Goal: Information Seeking & Learning: Find specific fact

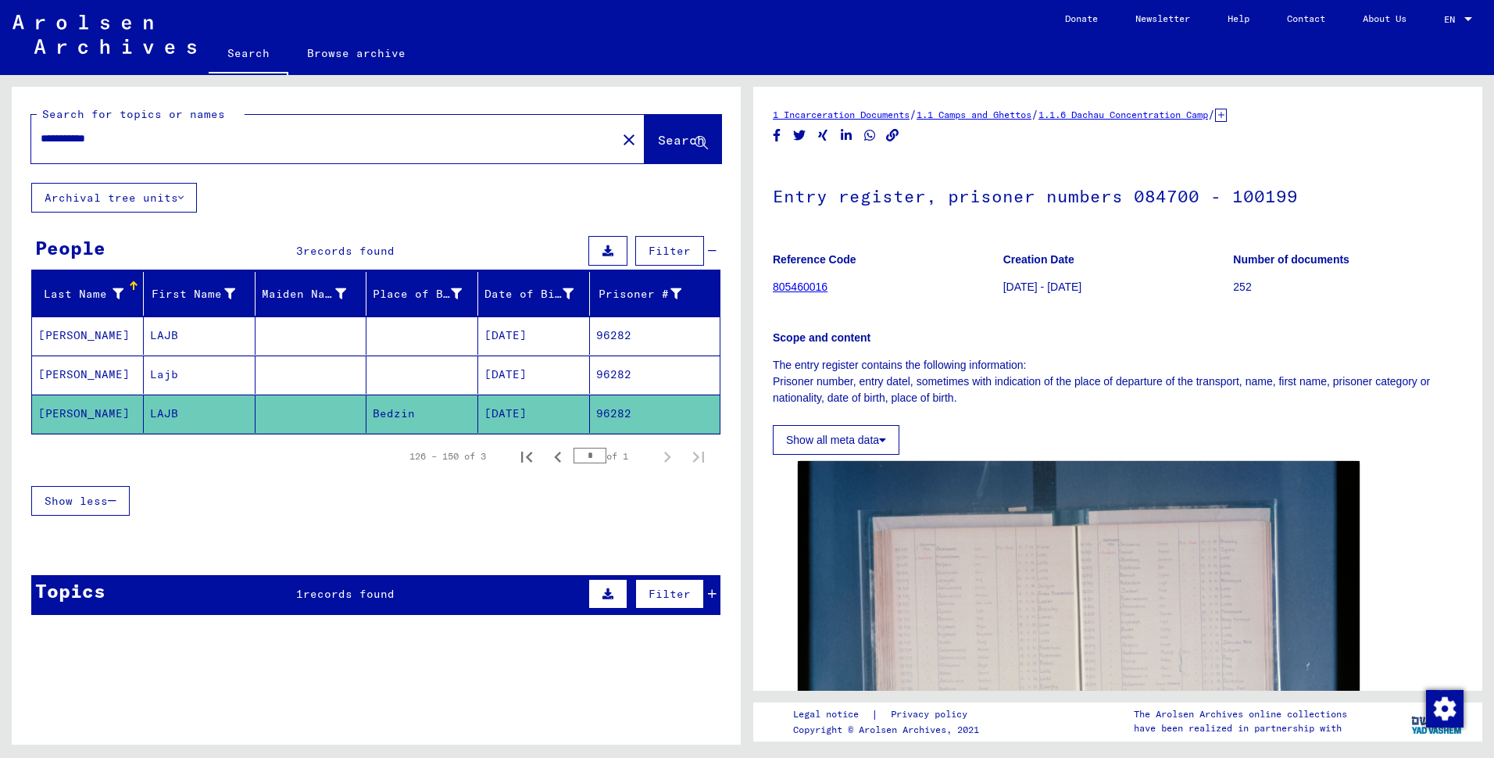
click at [218, 147] on input "**********" at bounding box center [324, 139] width 567 height 16
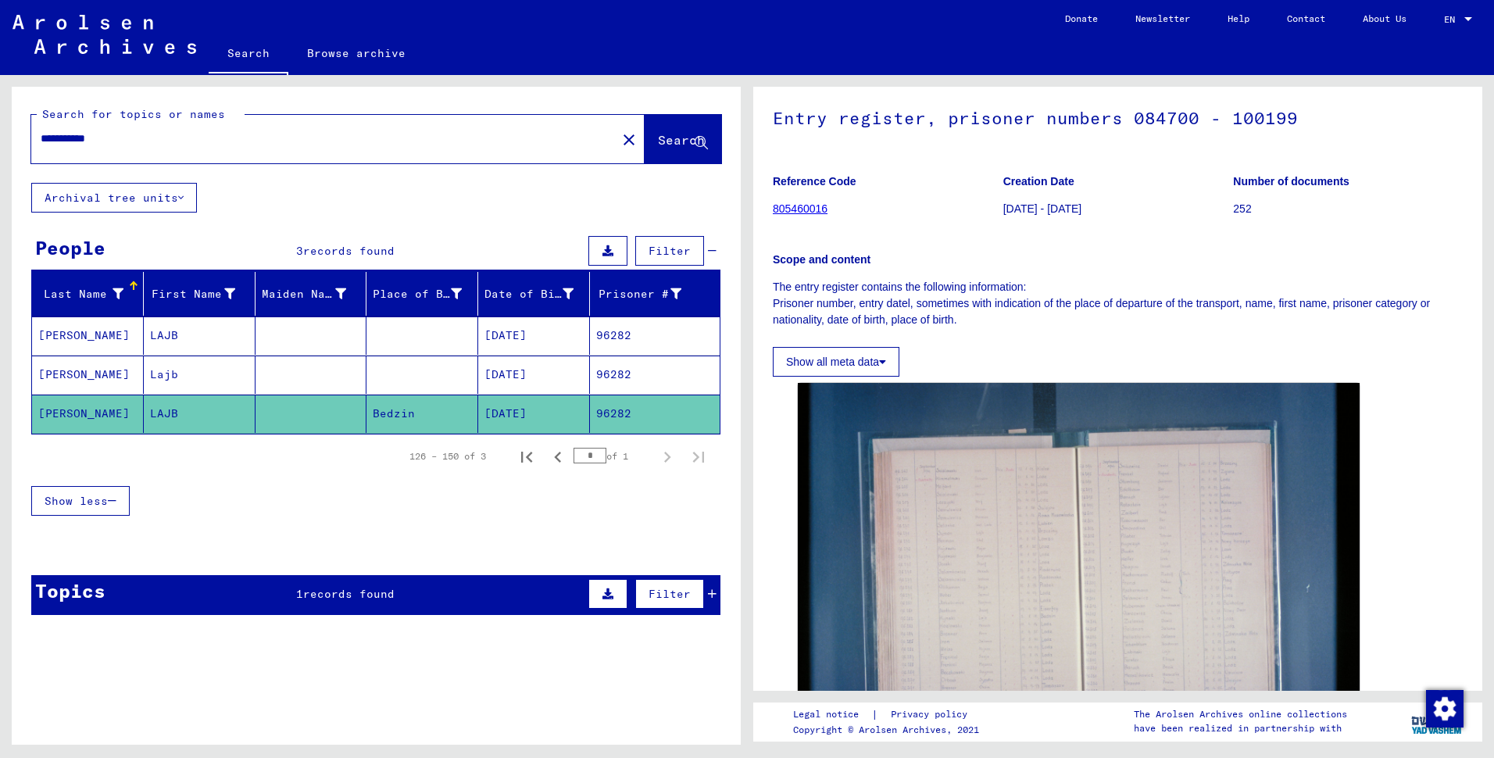
click at [218, 147] on input "**********" at bounding box center [324, 139] width 567 height 16
type input "**********"
click at [645, 163] on button "Search" at bounding box center [683, 139] width 77 height 48
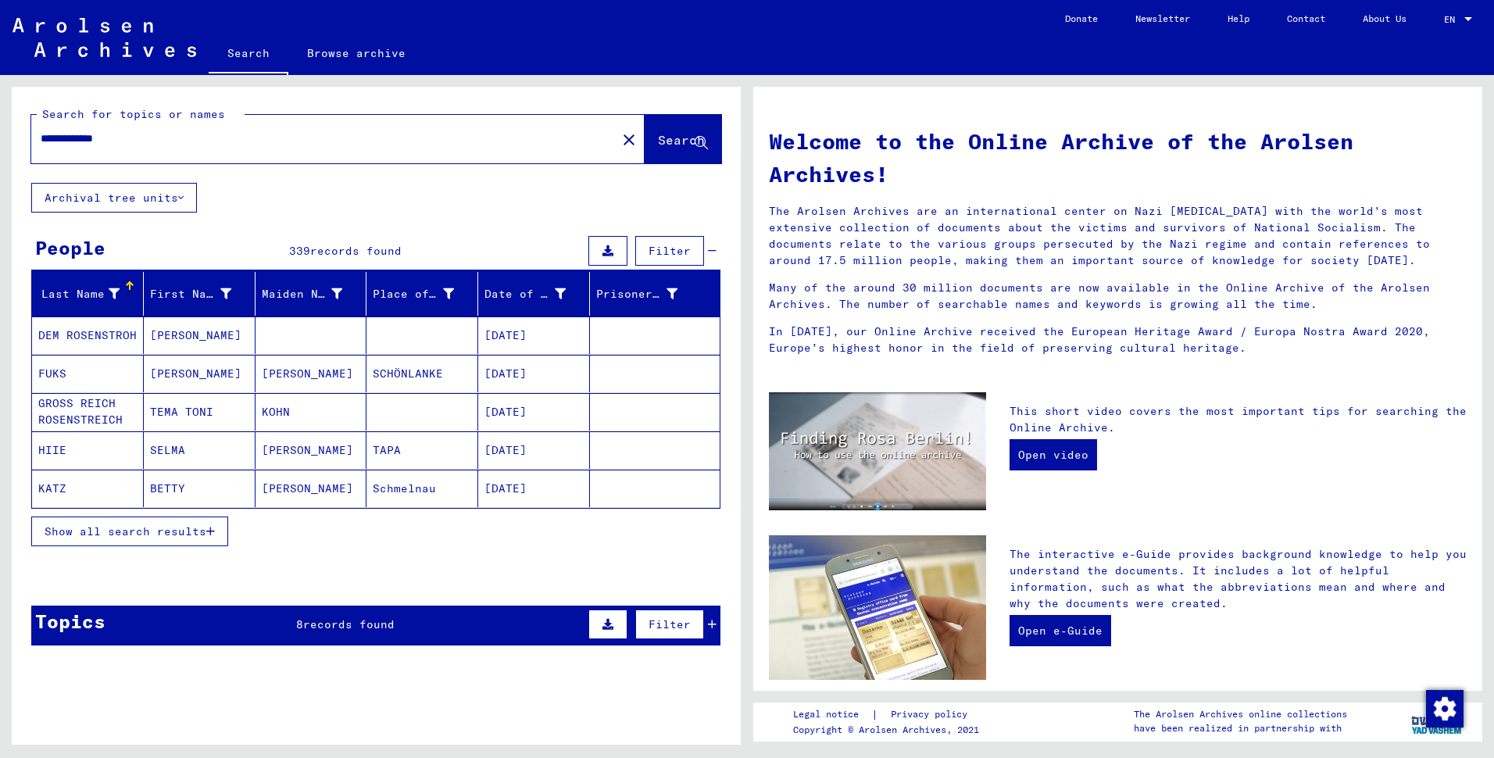
click at [106, 539] on span "Show all search results" at bounding box center [126, 531] width 162 height 14
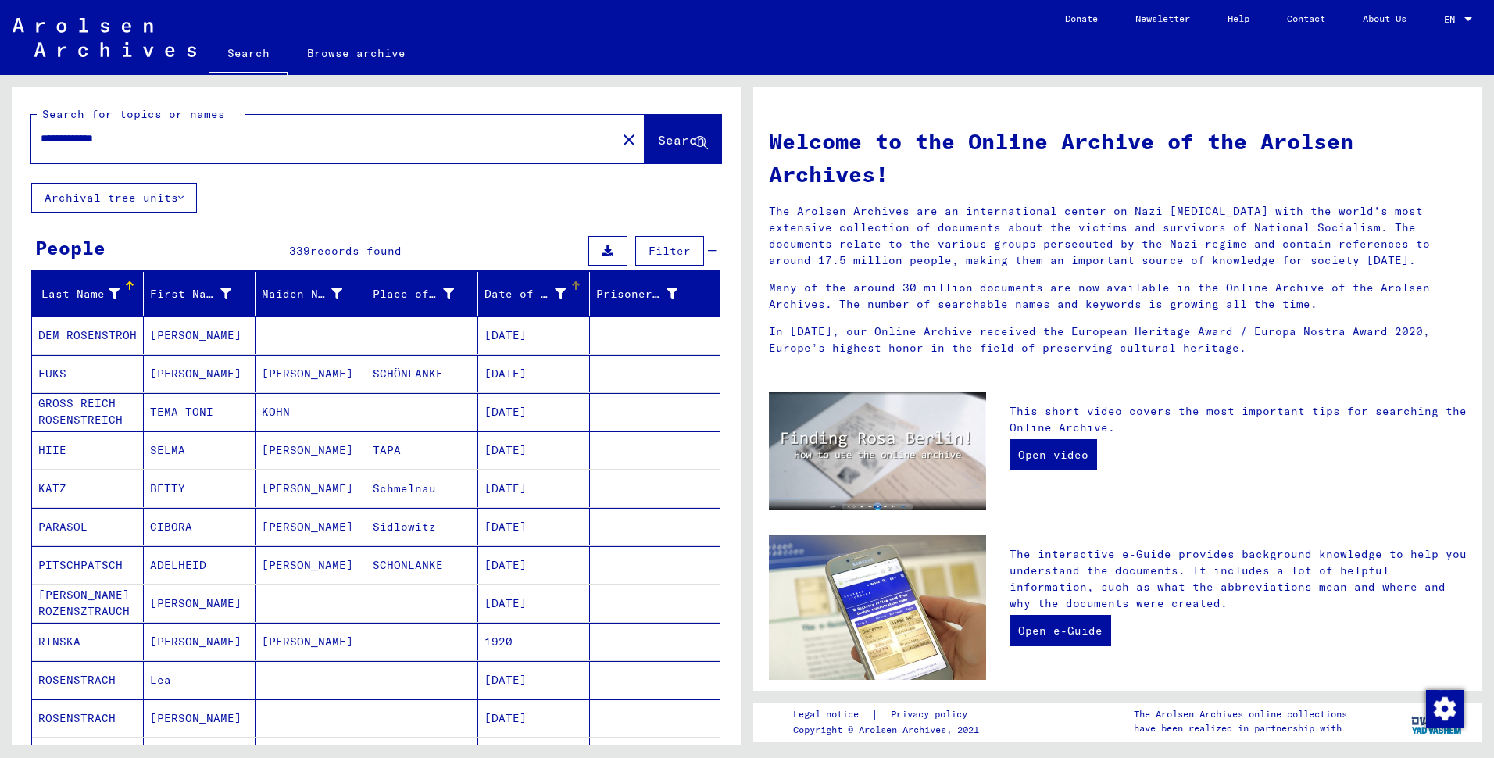
click at [575, 286] on div at bounding box center [577, 283] width 5 height 5
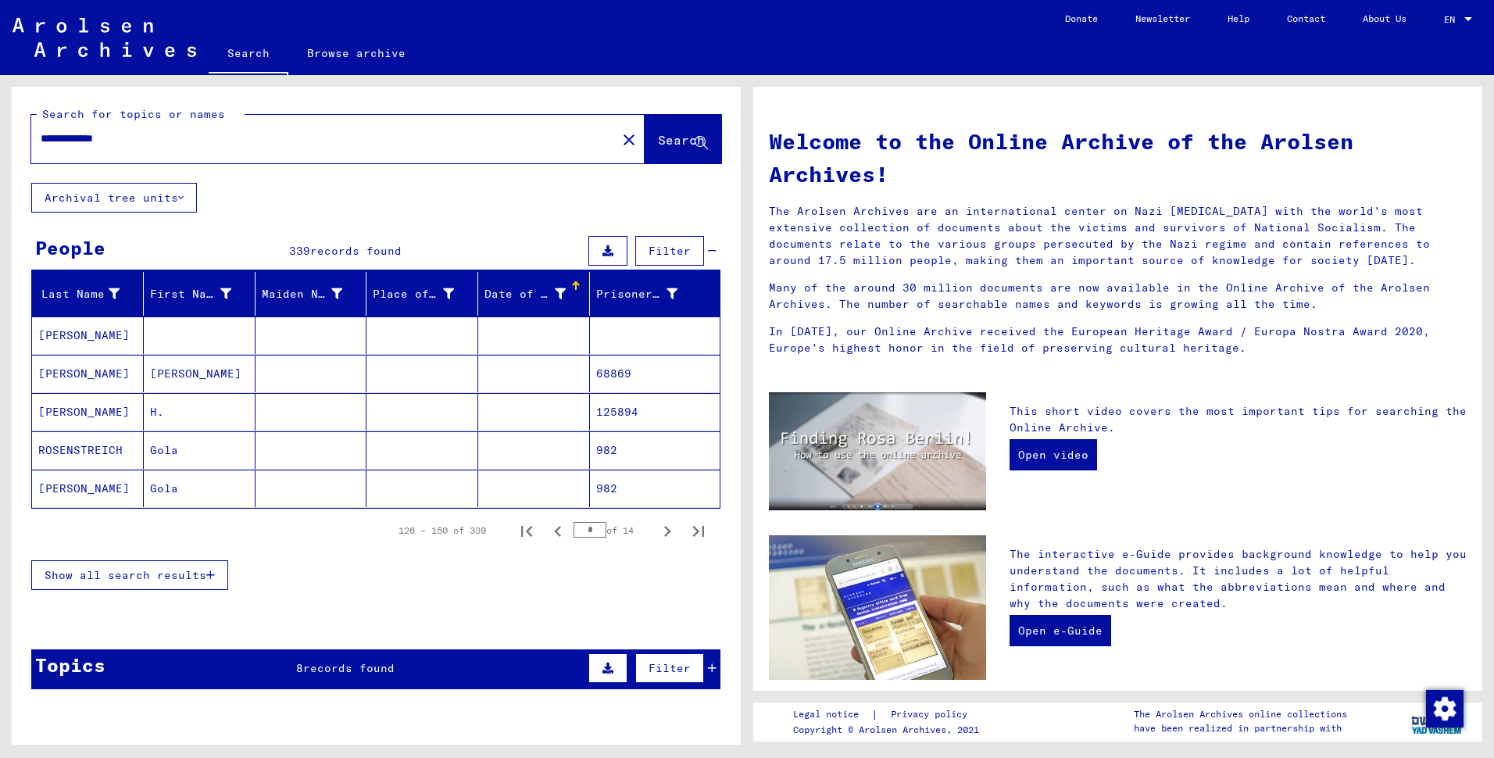
click at [109, 582] on span "Show all search results" at bounding box center [126, 575] width 162 height 14
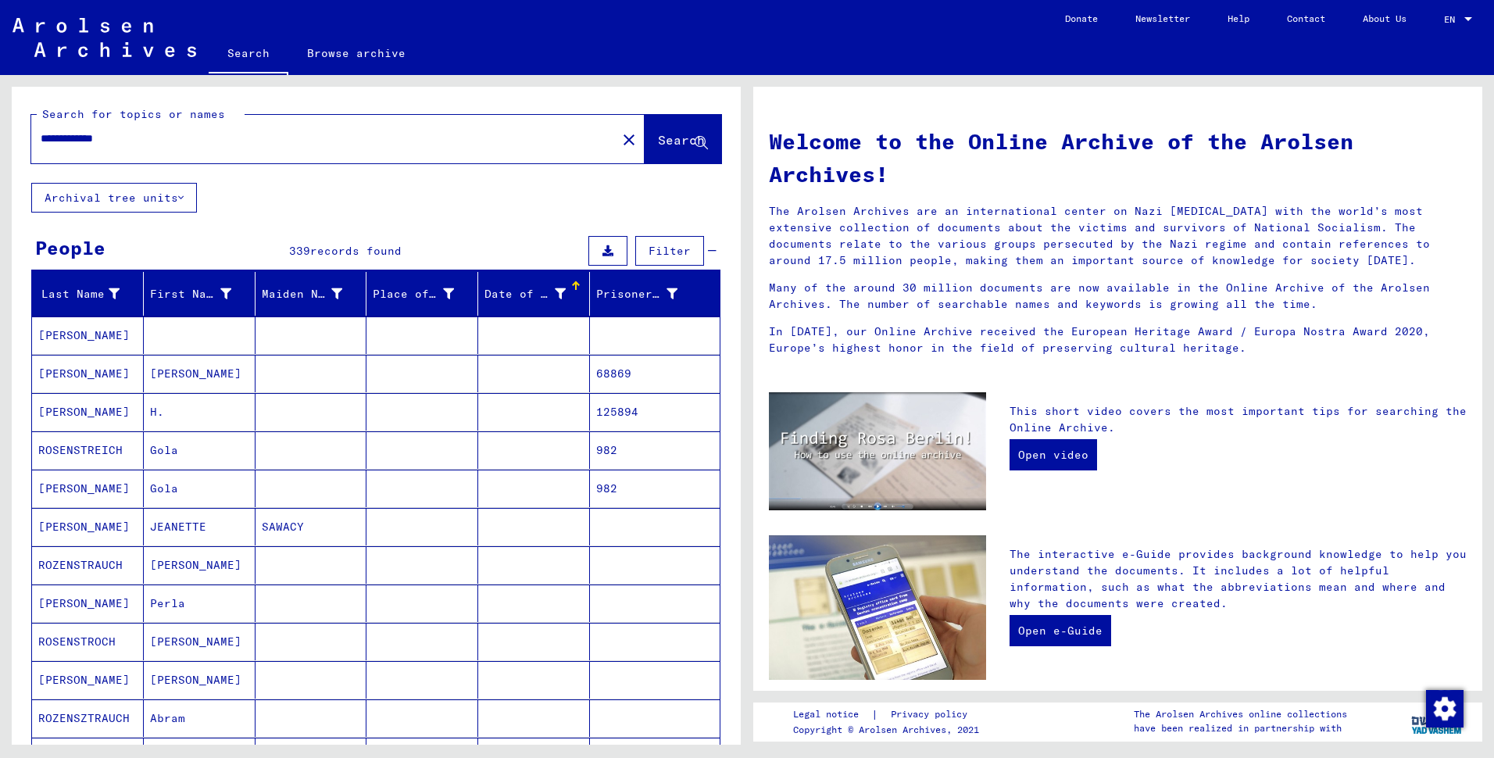
click at [571, 283] on div at bounding box center [575, 282] width 9 height 2
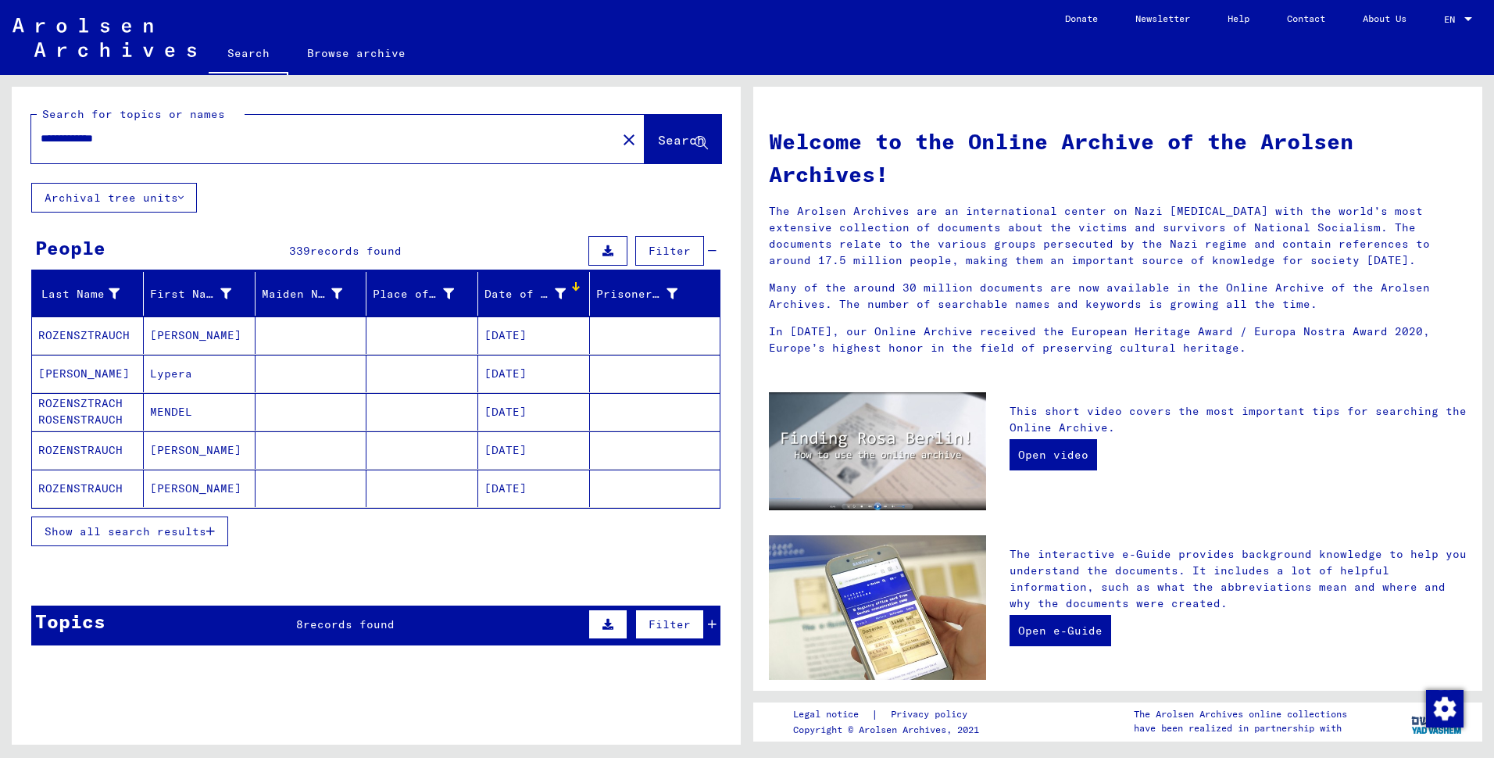
click at [150, 539] on span "Show all search results" at bounding box center [126, 531] width 162 height 14
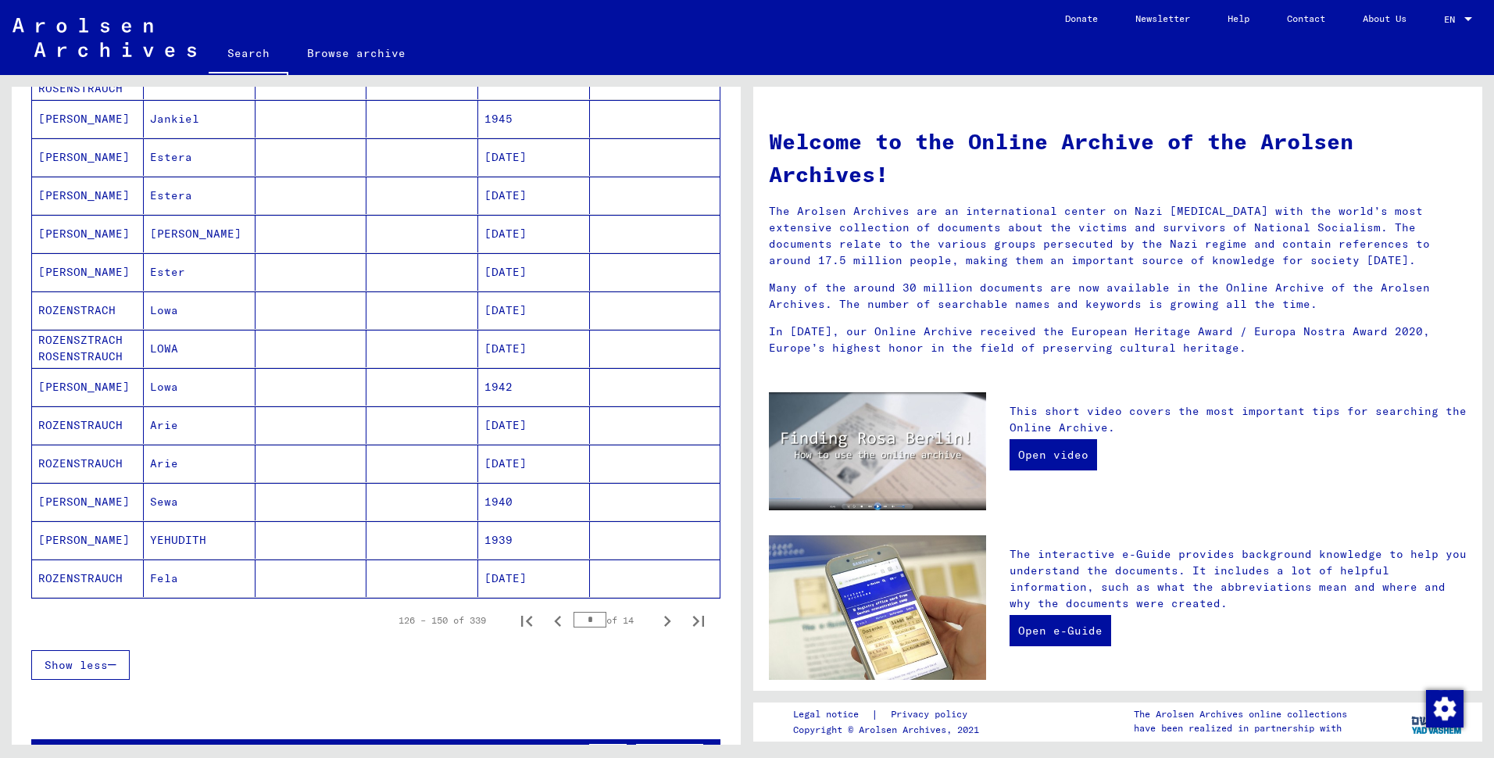
scroll to position [703, 0]
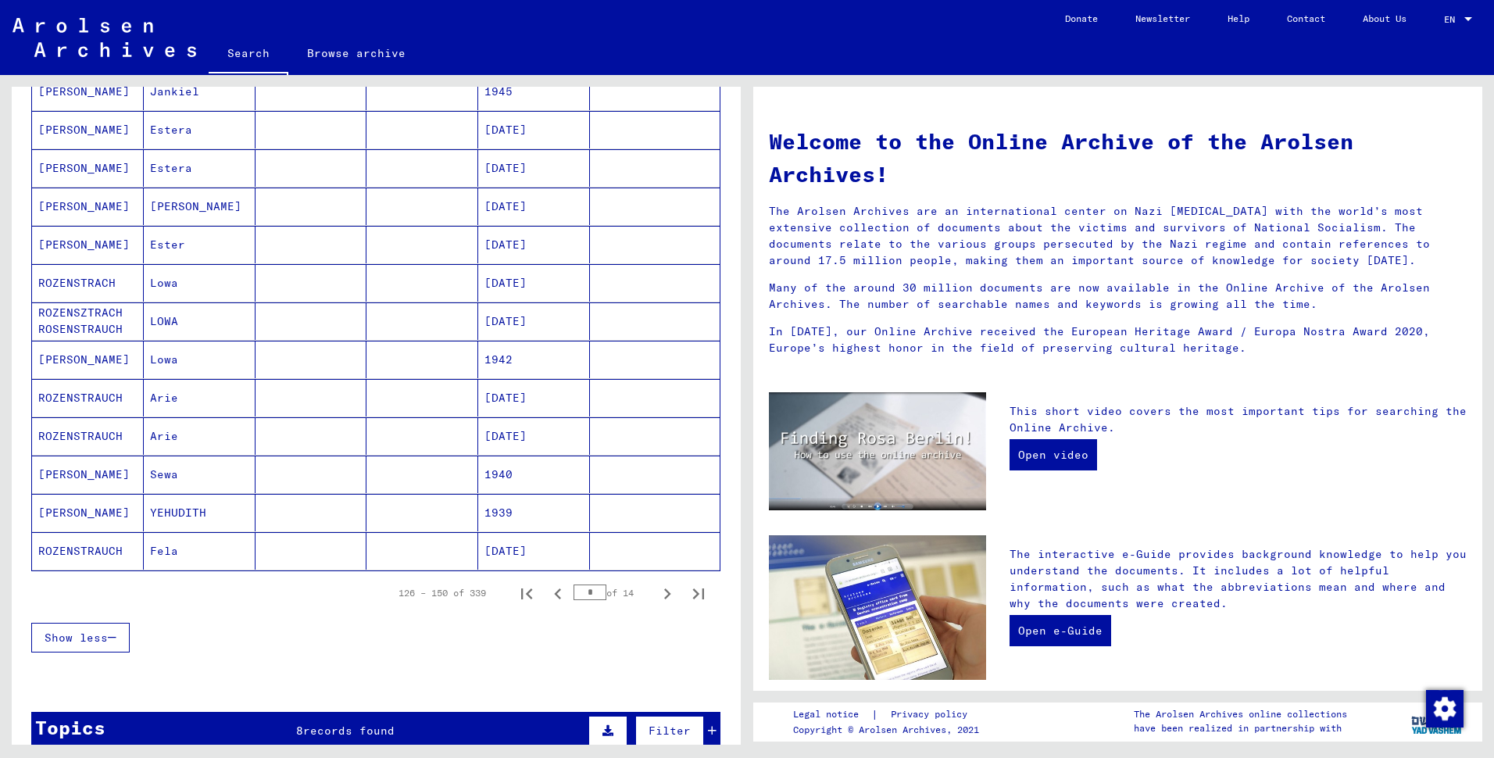
click at [102, 653] on button "Show less" at bounding box center [80, 638] width 98 height 30
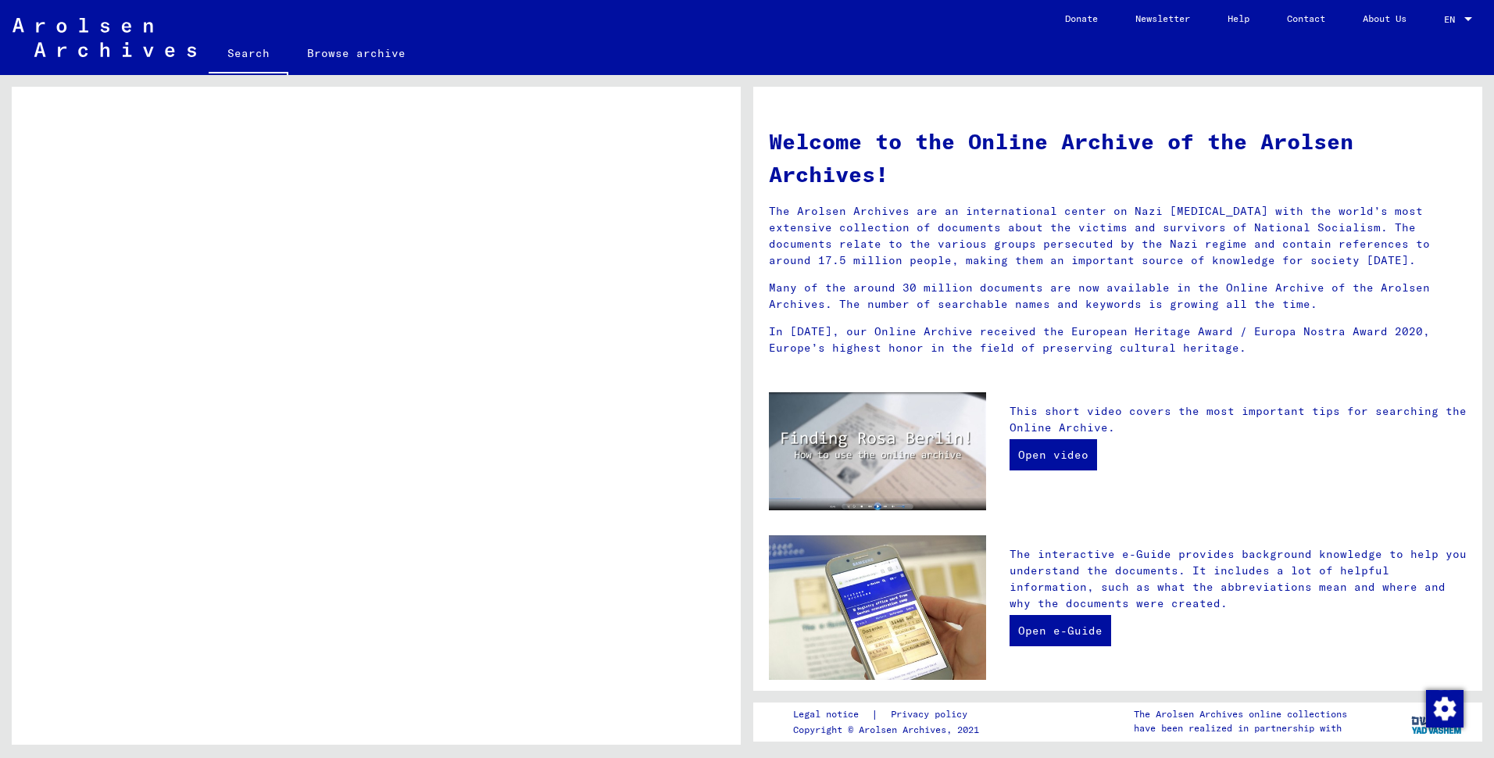
click at [537, 245] on mat-cell "[DATE]" at bounding box center [534, 226] width 112 height 38
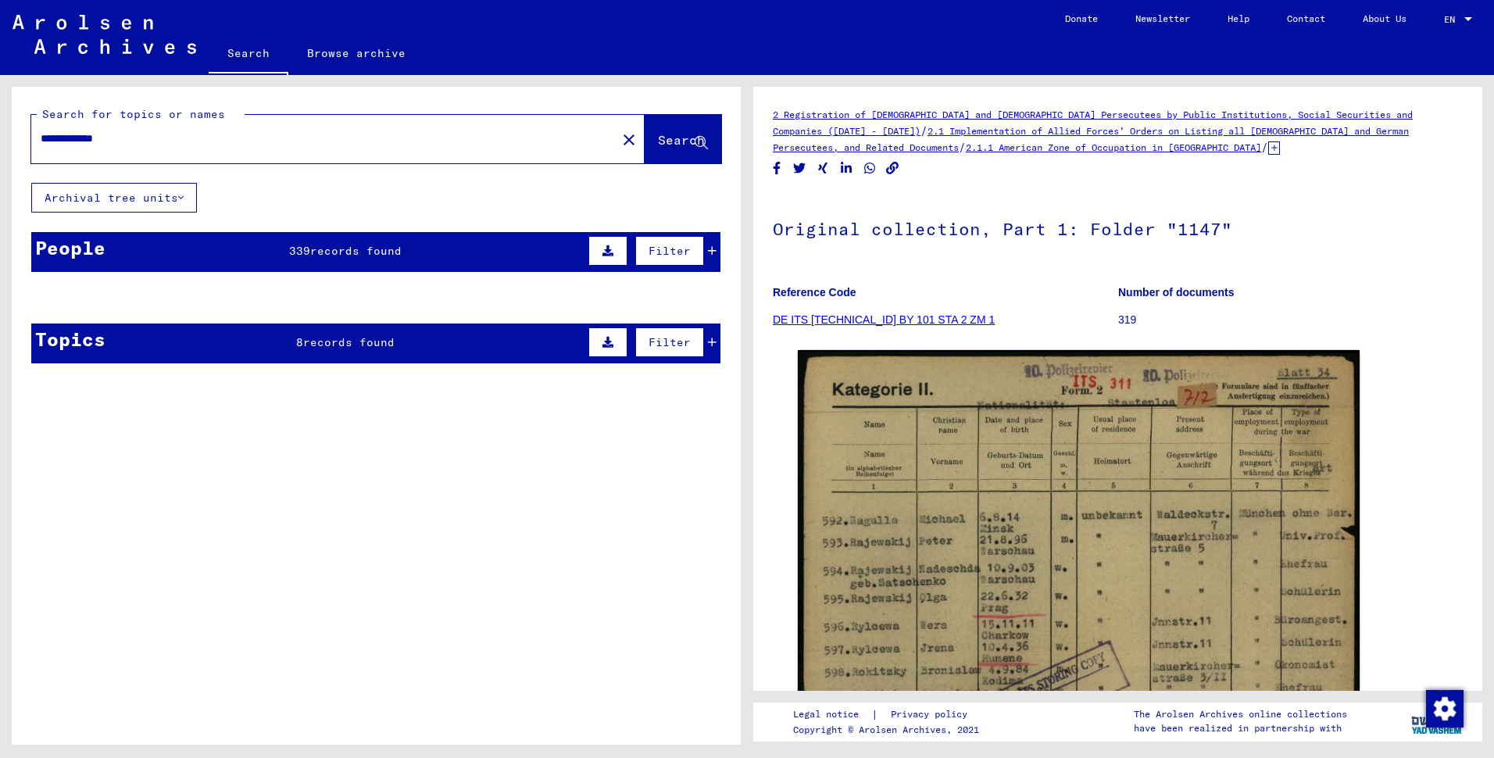
click at [289, 258] on span "339" at bounding box center [299, 251] width 21 height 14
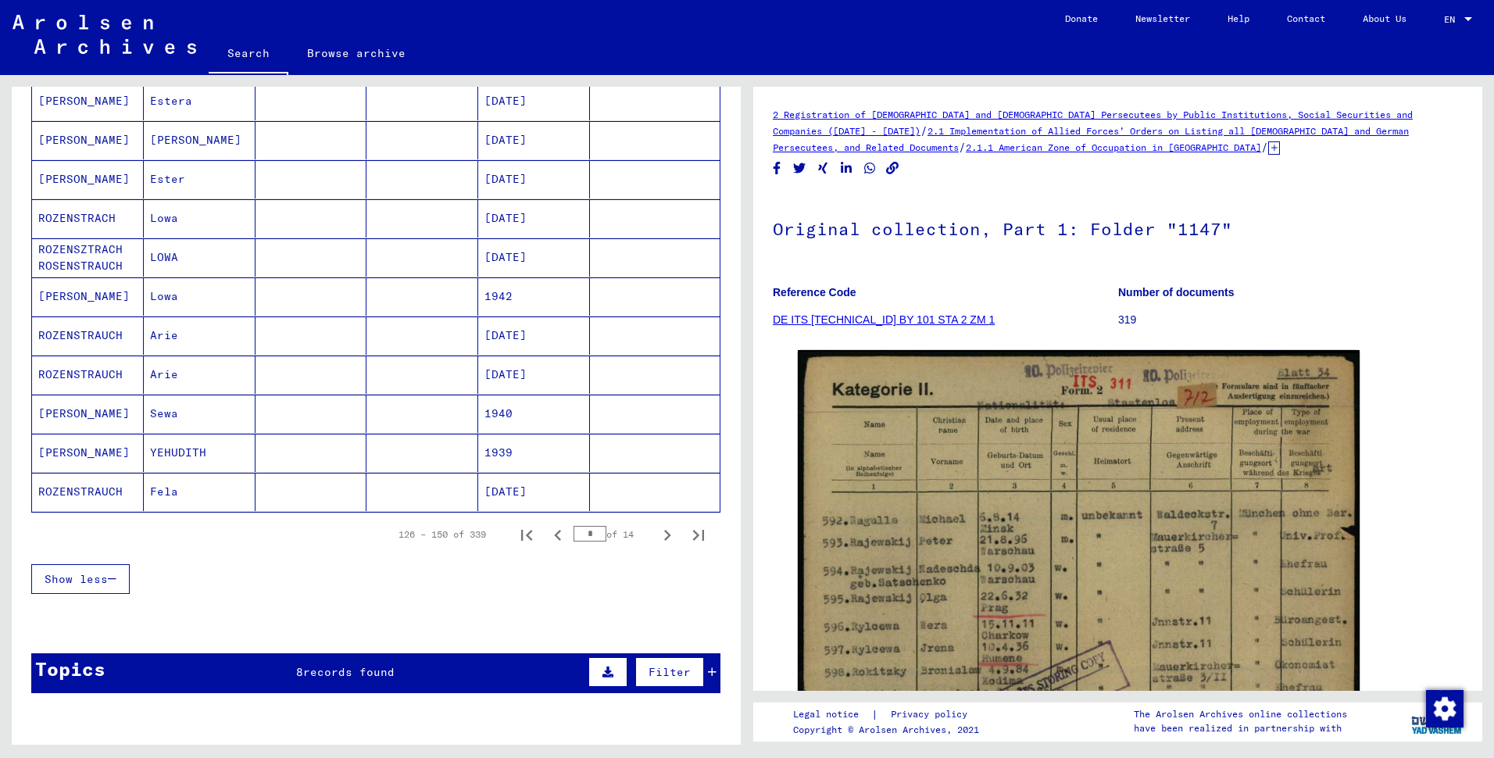
scroll to position [860, 0]
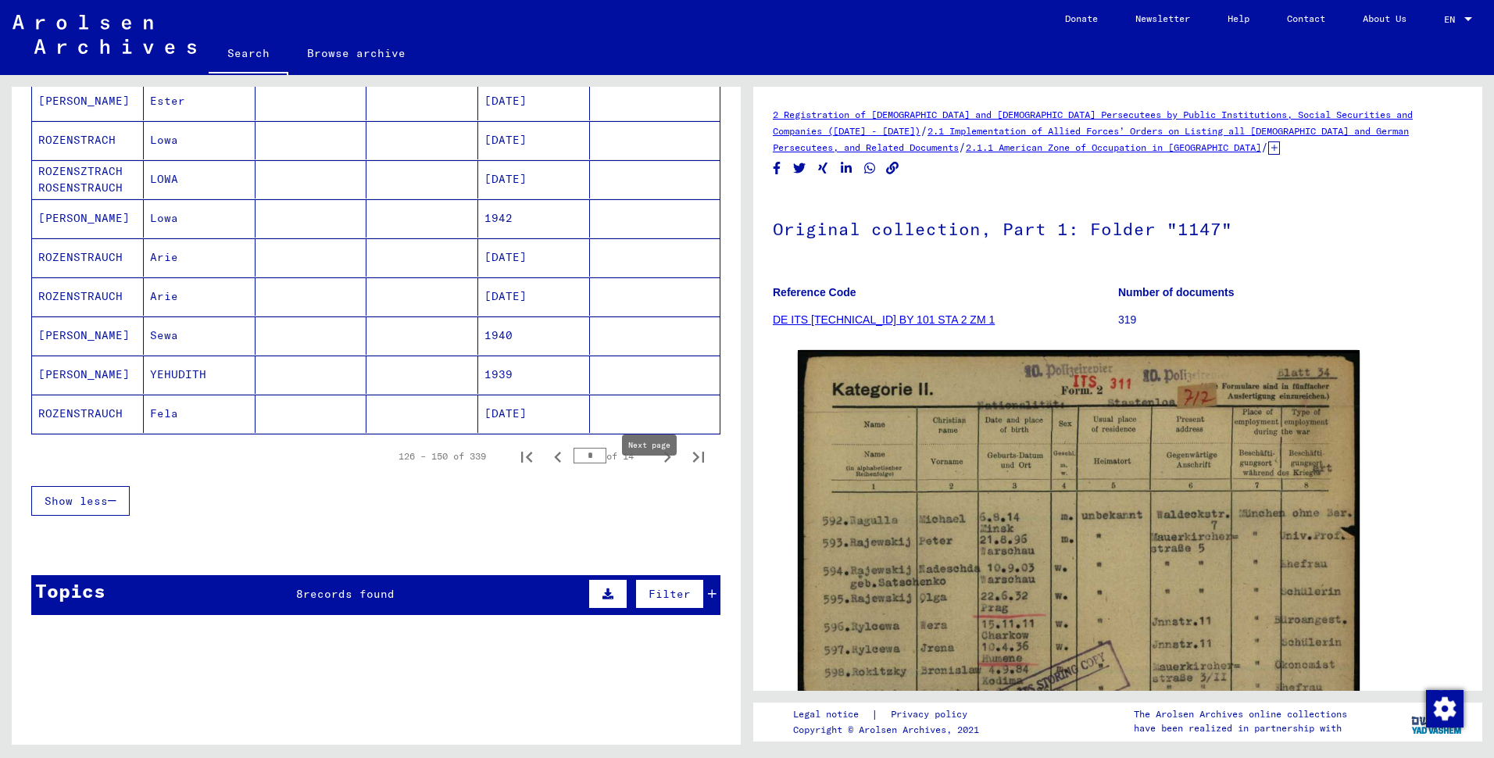
click at [657, 468] on icon "Next page" at bounding box center [668, 457] width 22 height 22
type input "*"
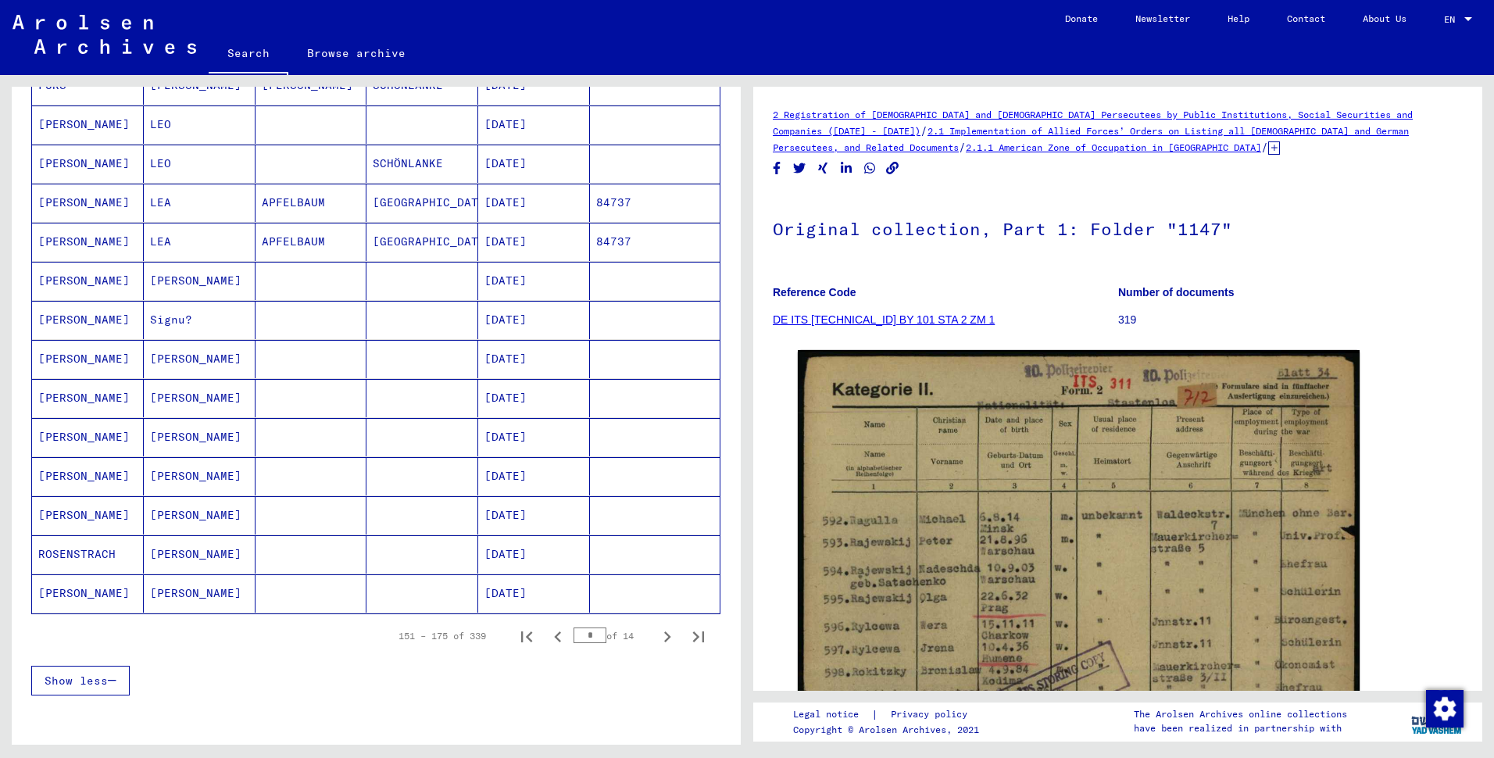
scroll to position [703, 0]
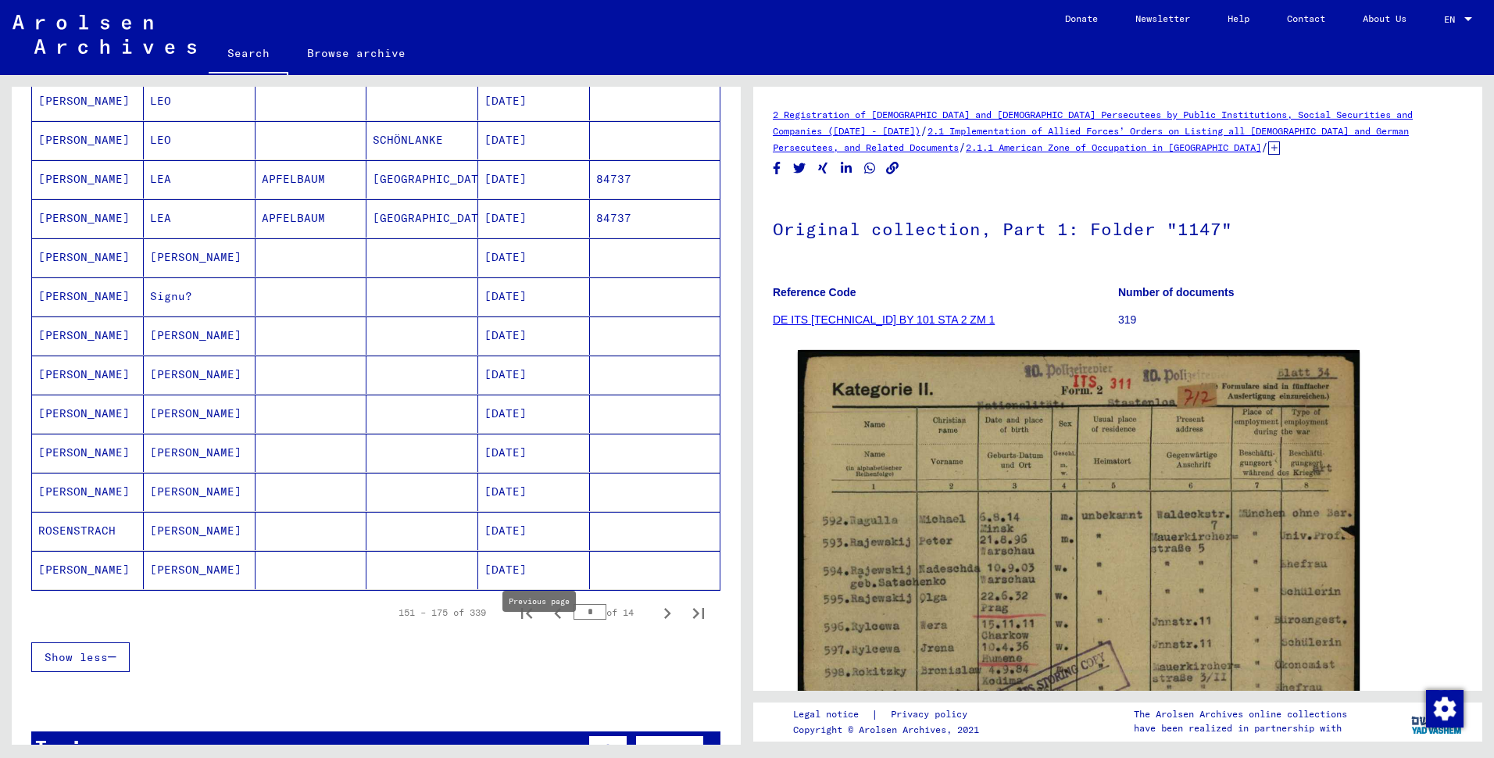
click at [547, 625] on icon "Previous page" at bounding box center [558, 614] width 22 height 22
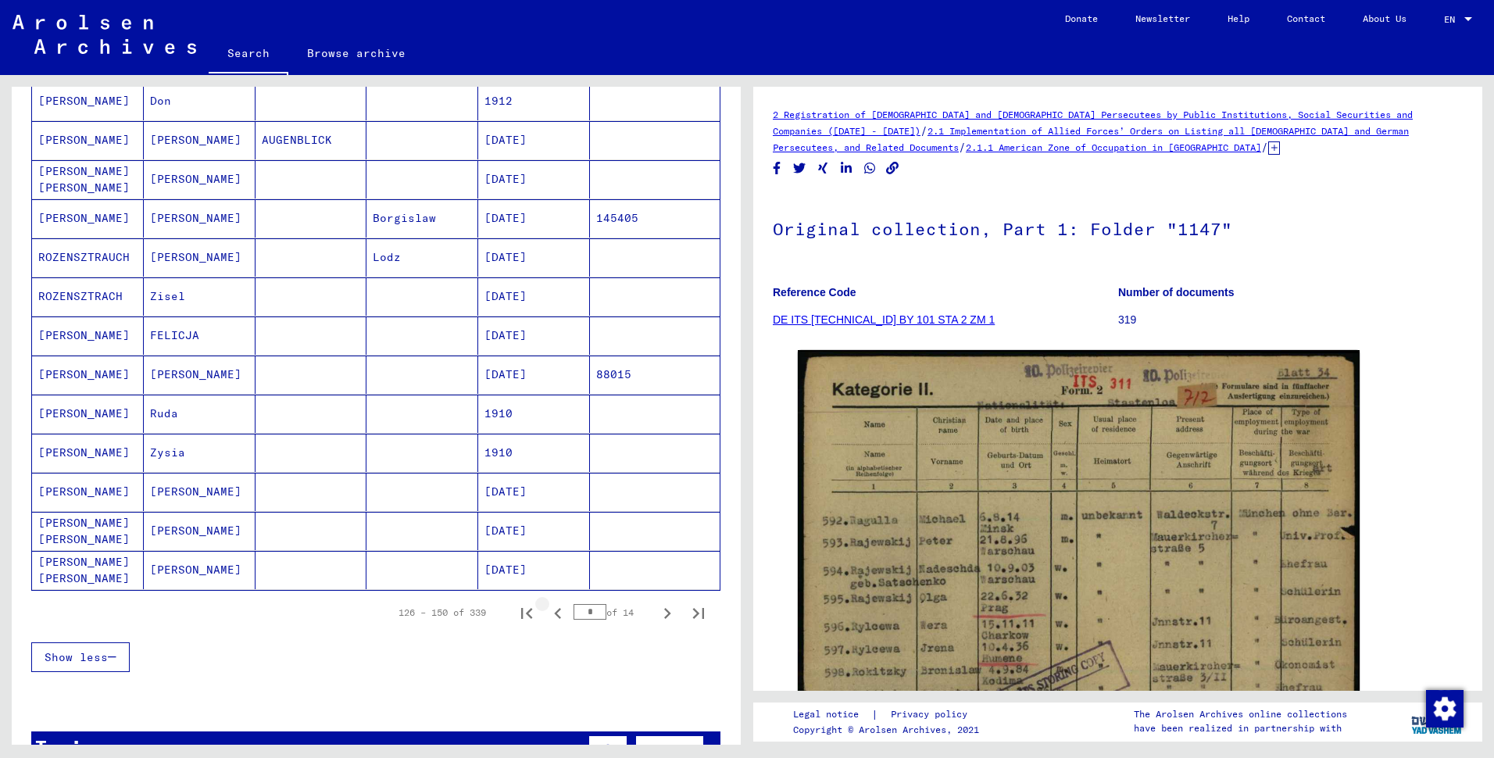
click at [547, 625] on icon "Previous page" at bounding box center [558, 614] width 22 height 22
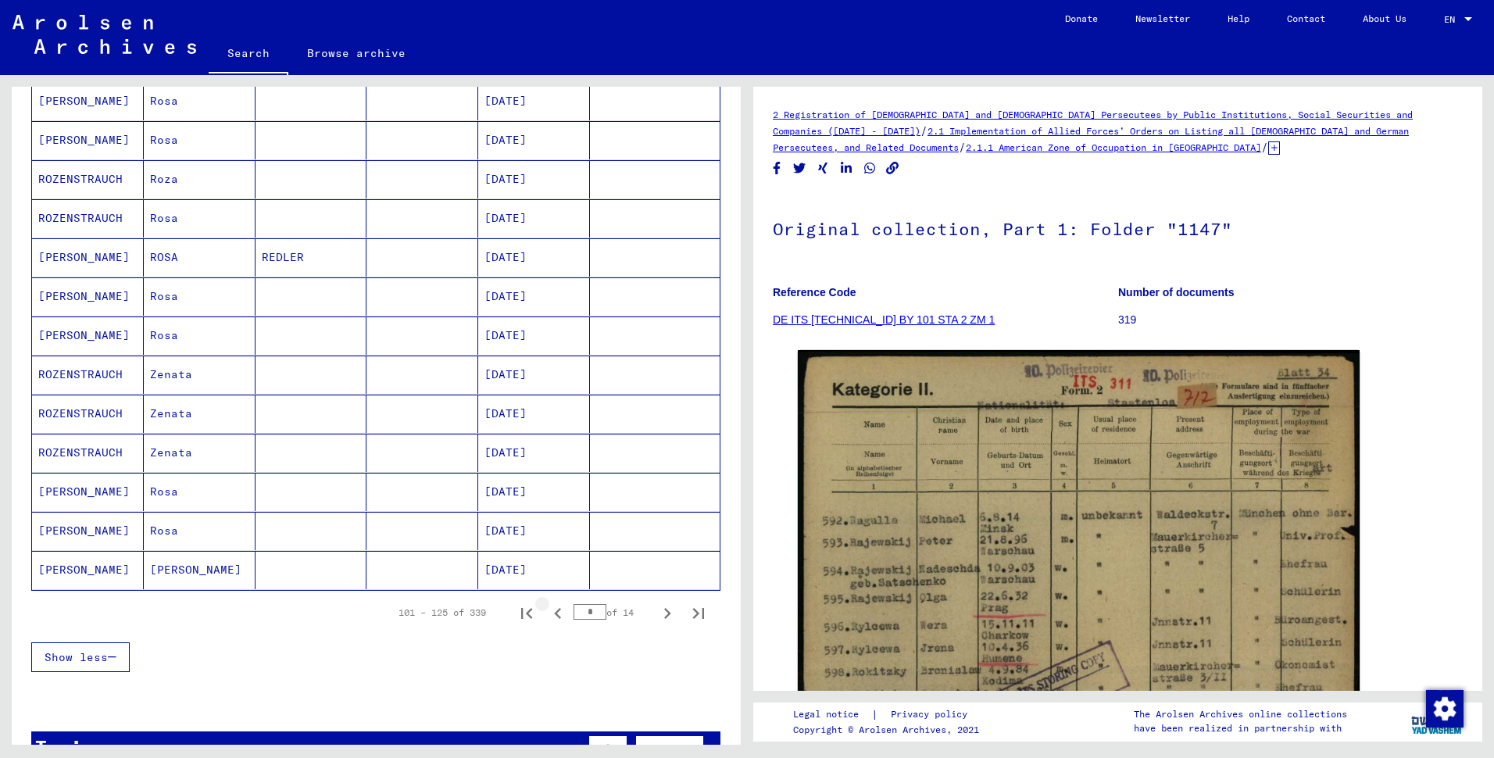
click at [547, 625] on icon "Previous page" at bounding box center [558, 614] width 22 height 22
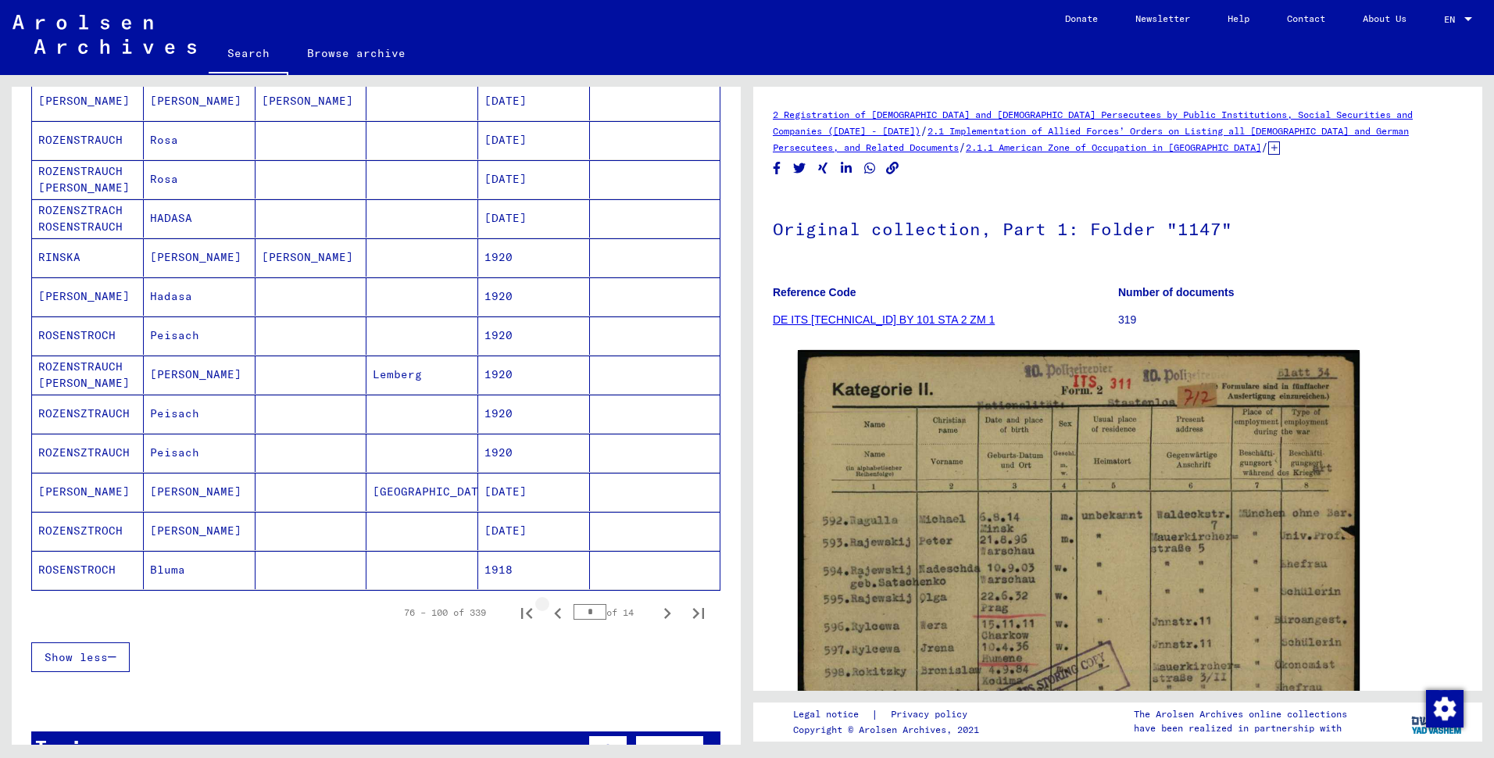
click at [547, 625] on icon "Previous page" at bounding box center [558, 614] width 22 height 22
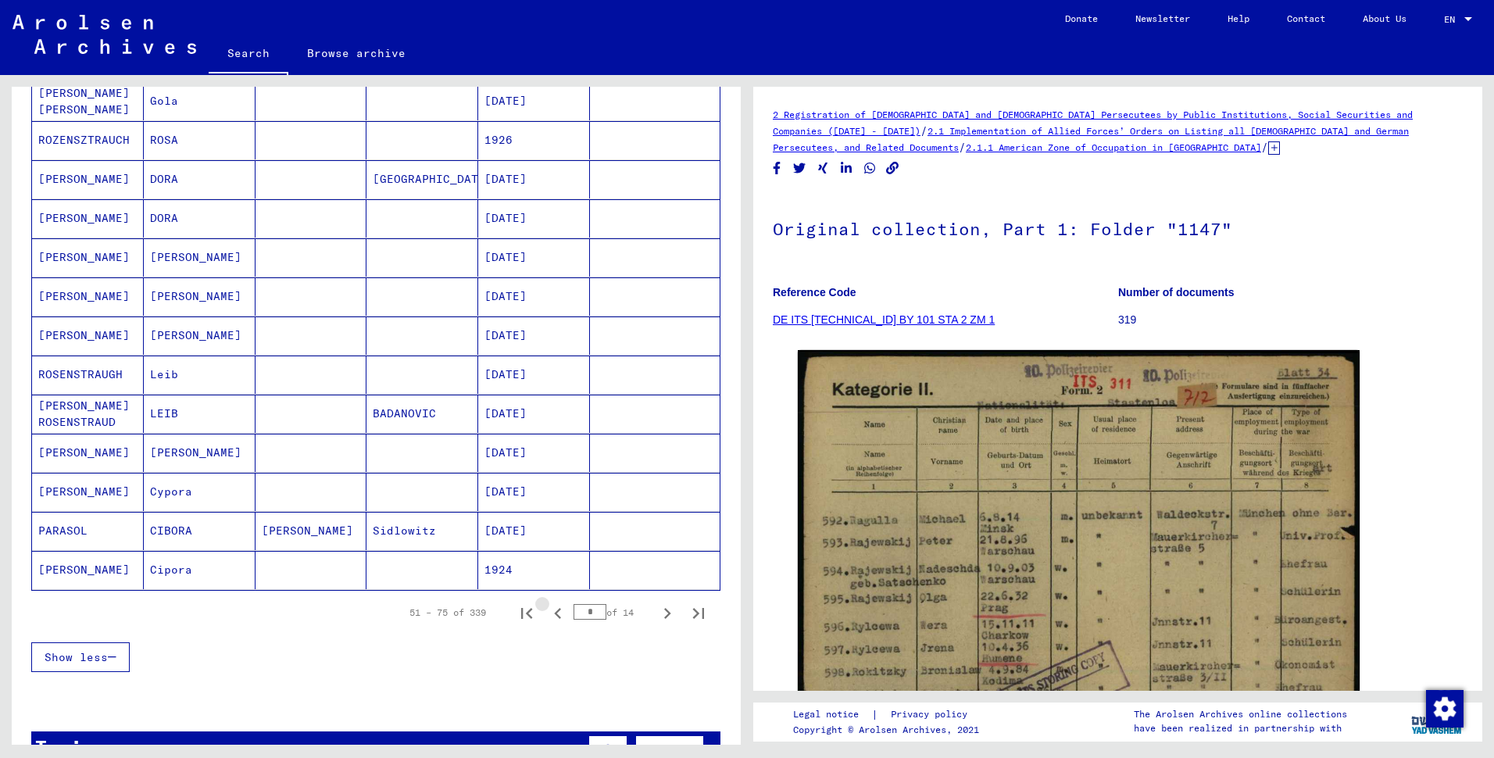
click at [547, 625] on icon "Previous page" at bounding box center [558, 614] width 22 height 22
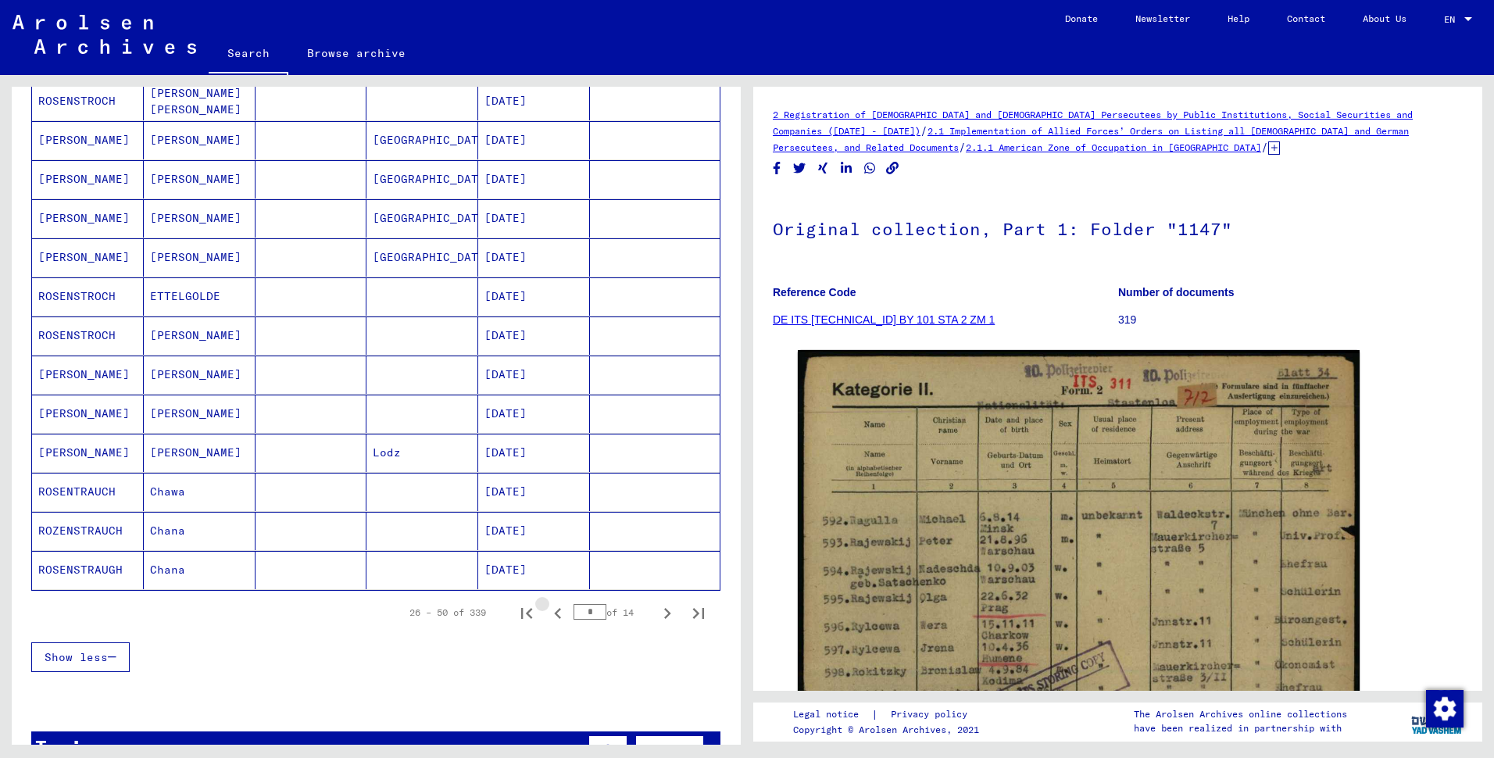
click at [547, 625] on icon "Previous page" at bounding box center [558, 614] width 22 height 22
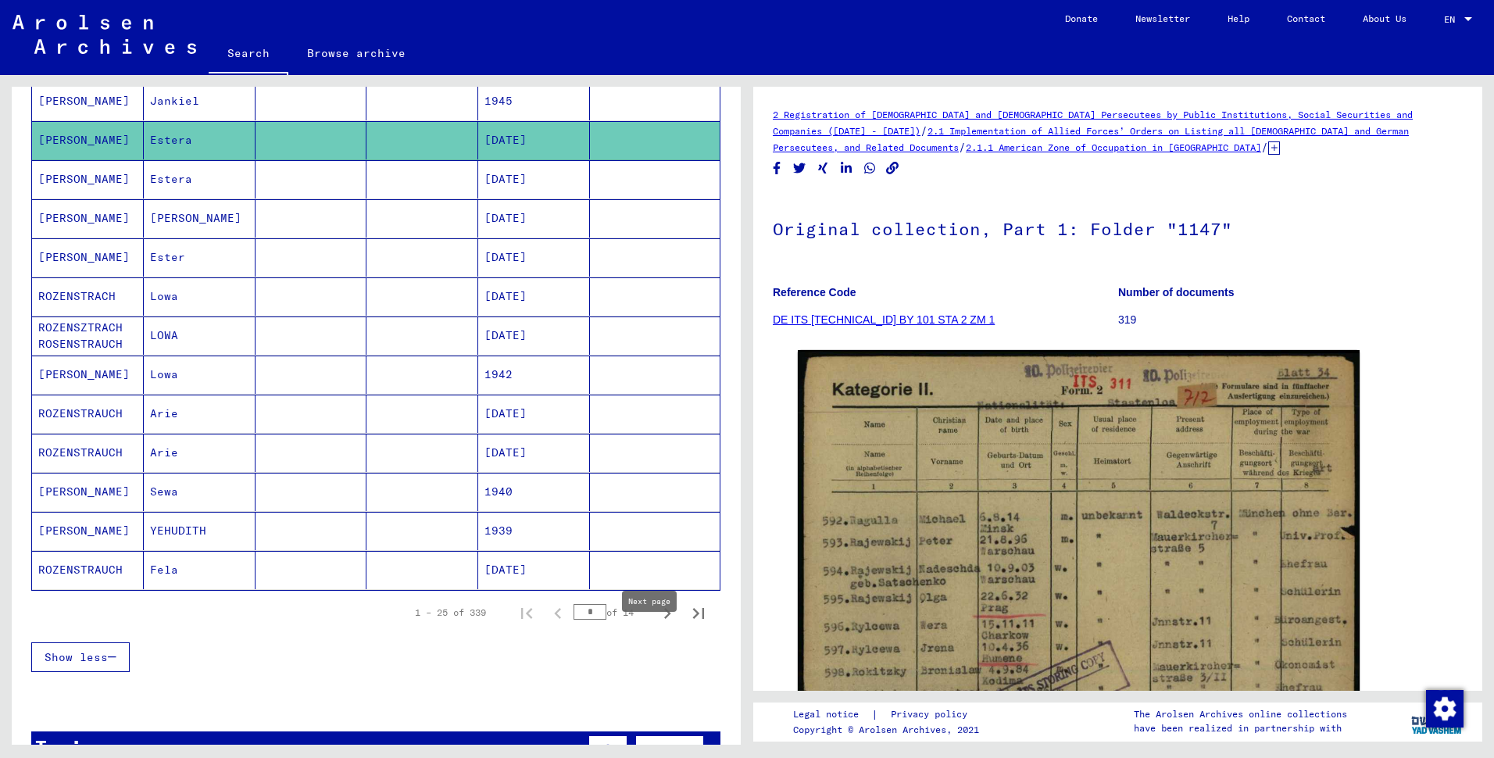
click at [664, 619] on icon "Next page" at bounding box center [667, 613] width 7 height 11
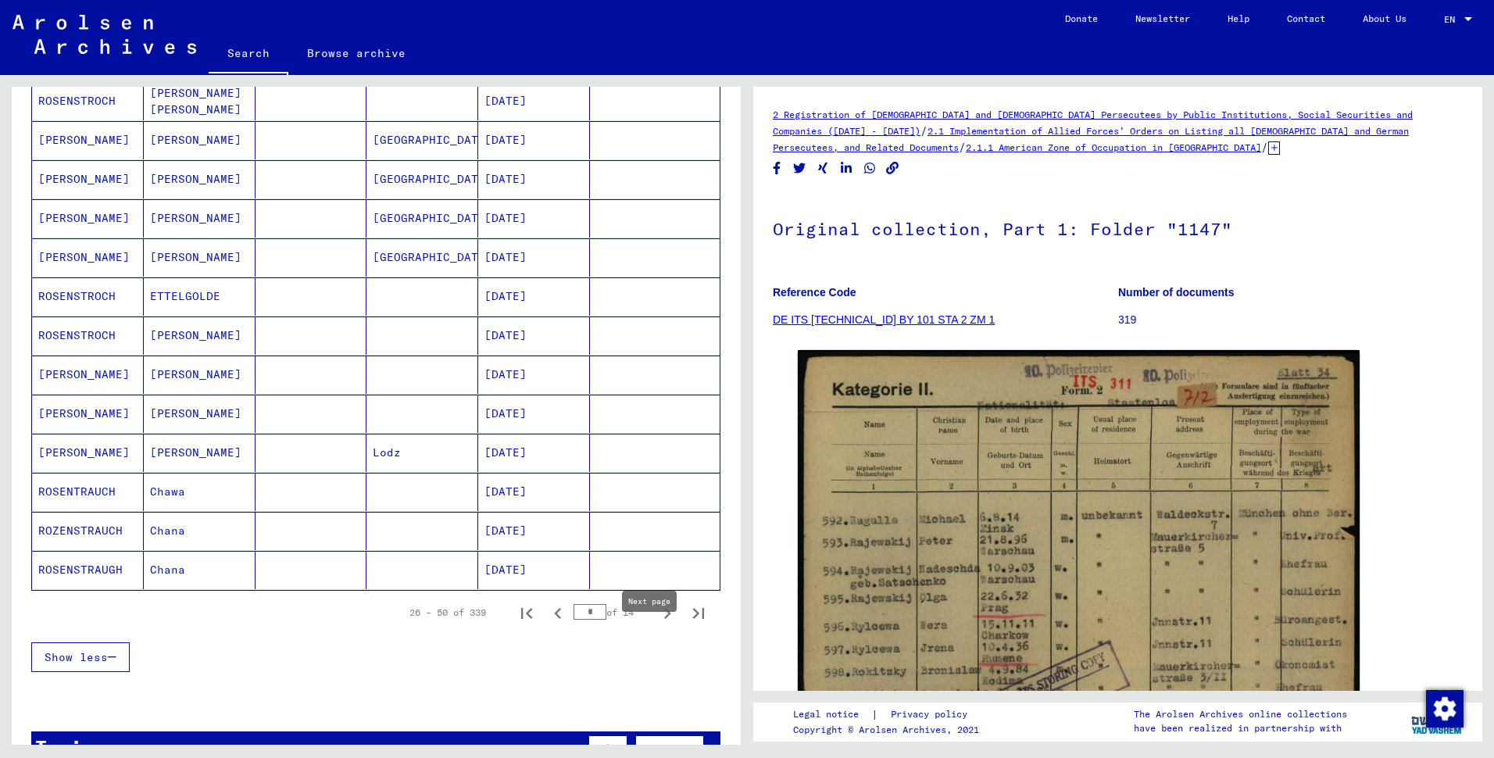
click at [657, 625] on icon "Next page" at bounding box center [668, 614] width 22 height 22
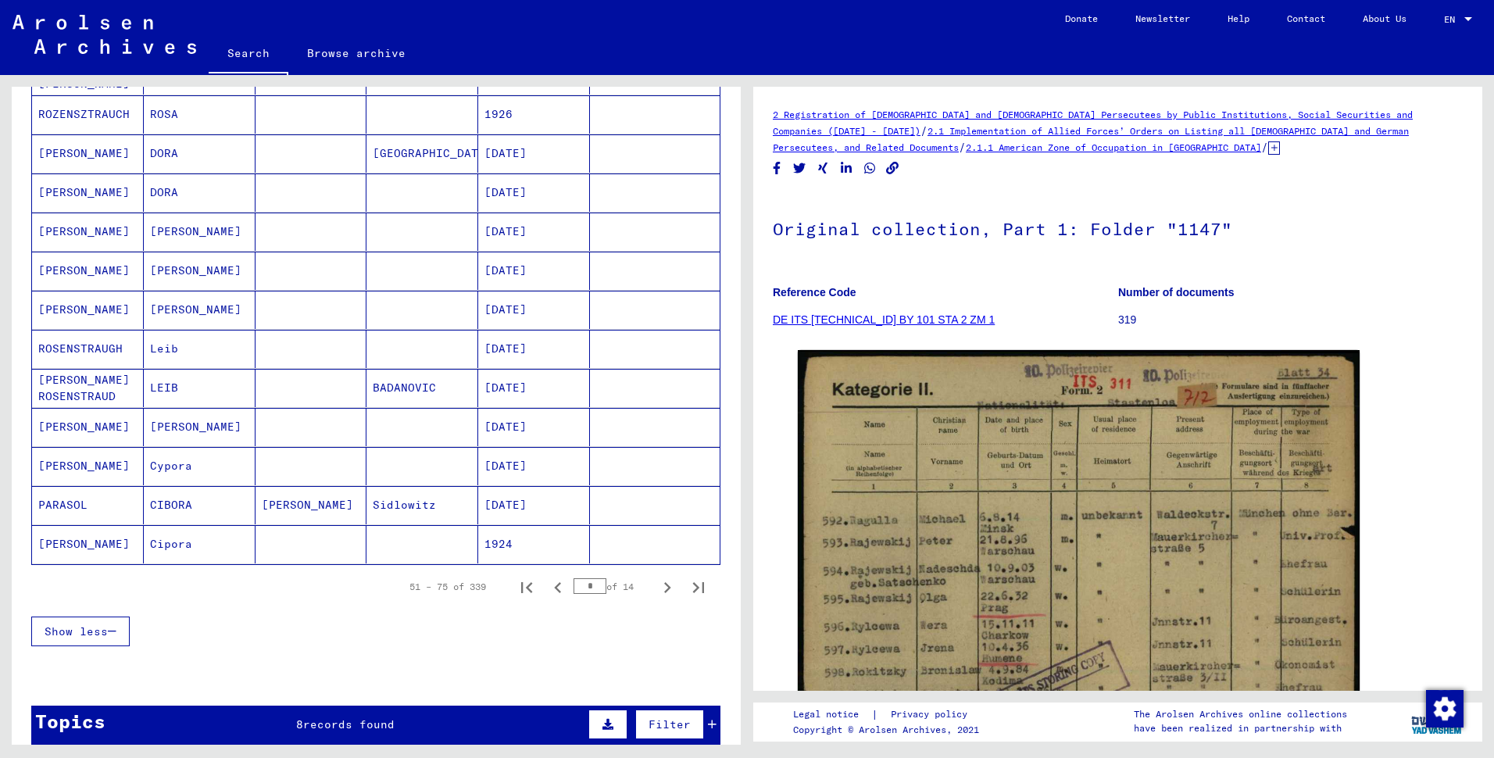
scroll to position [782, 0]
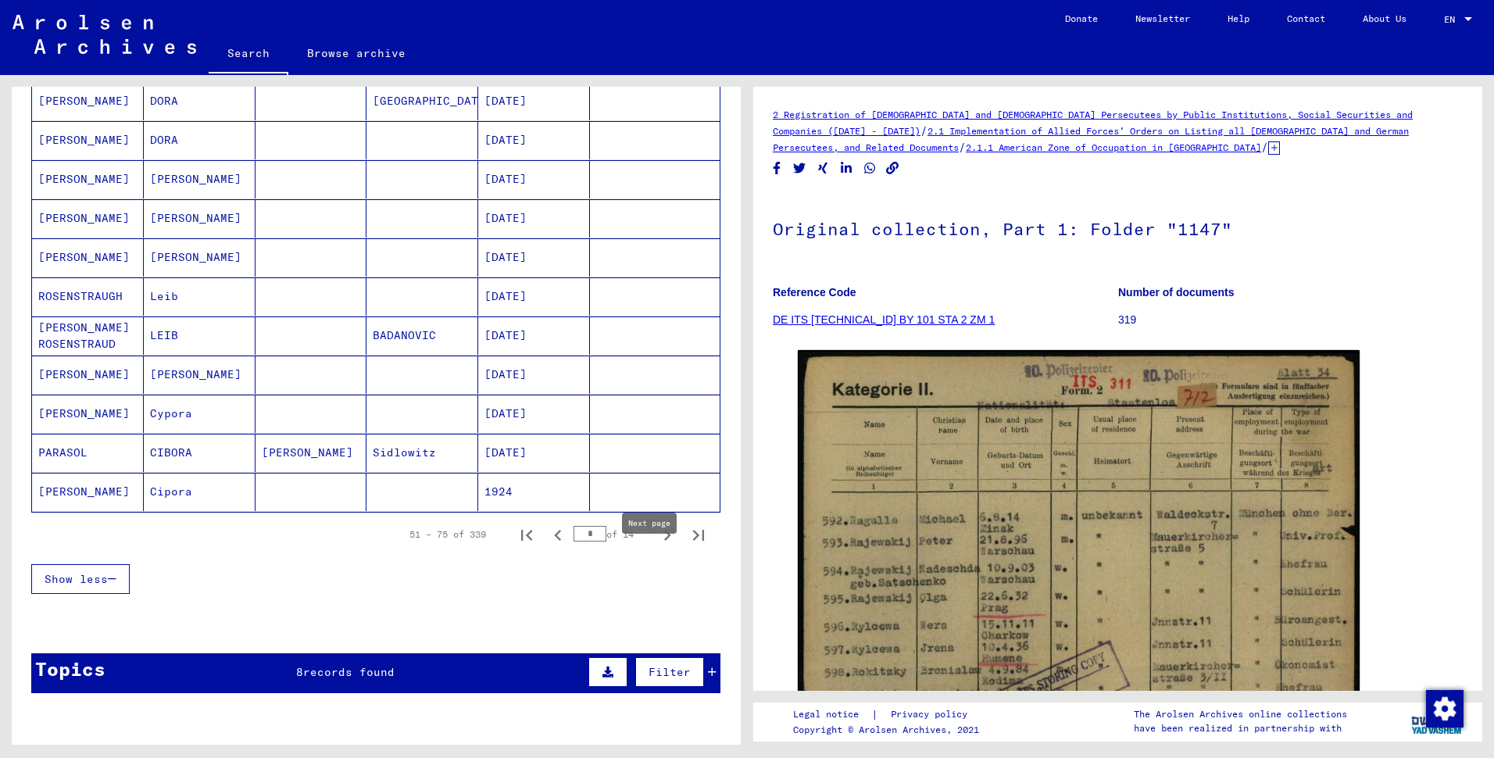
click at [657, 546] on icon "Next page" at bounding box center [668, 535] width 22 height 22
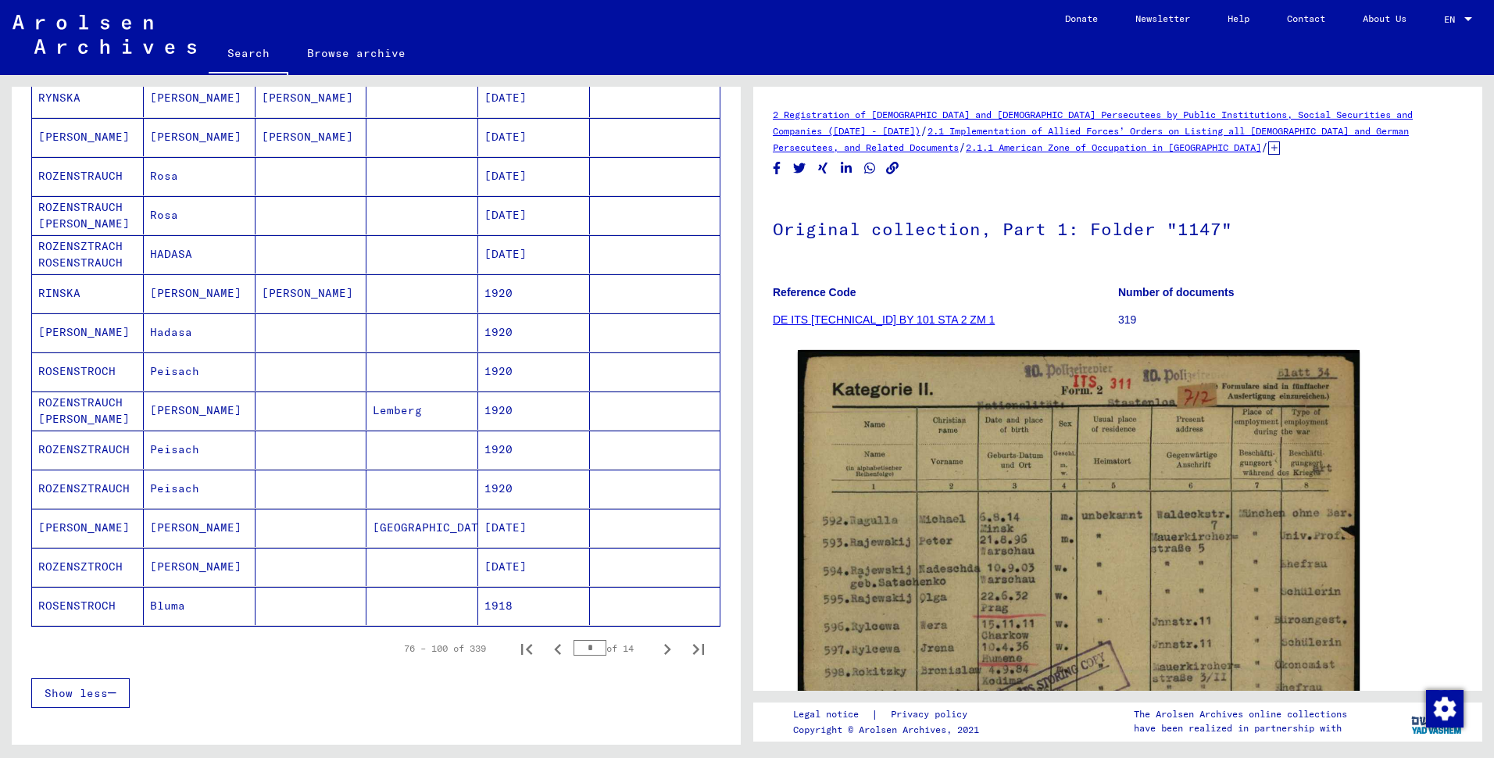
scroll to position [703, 0]
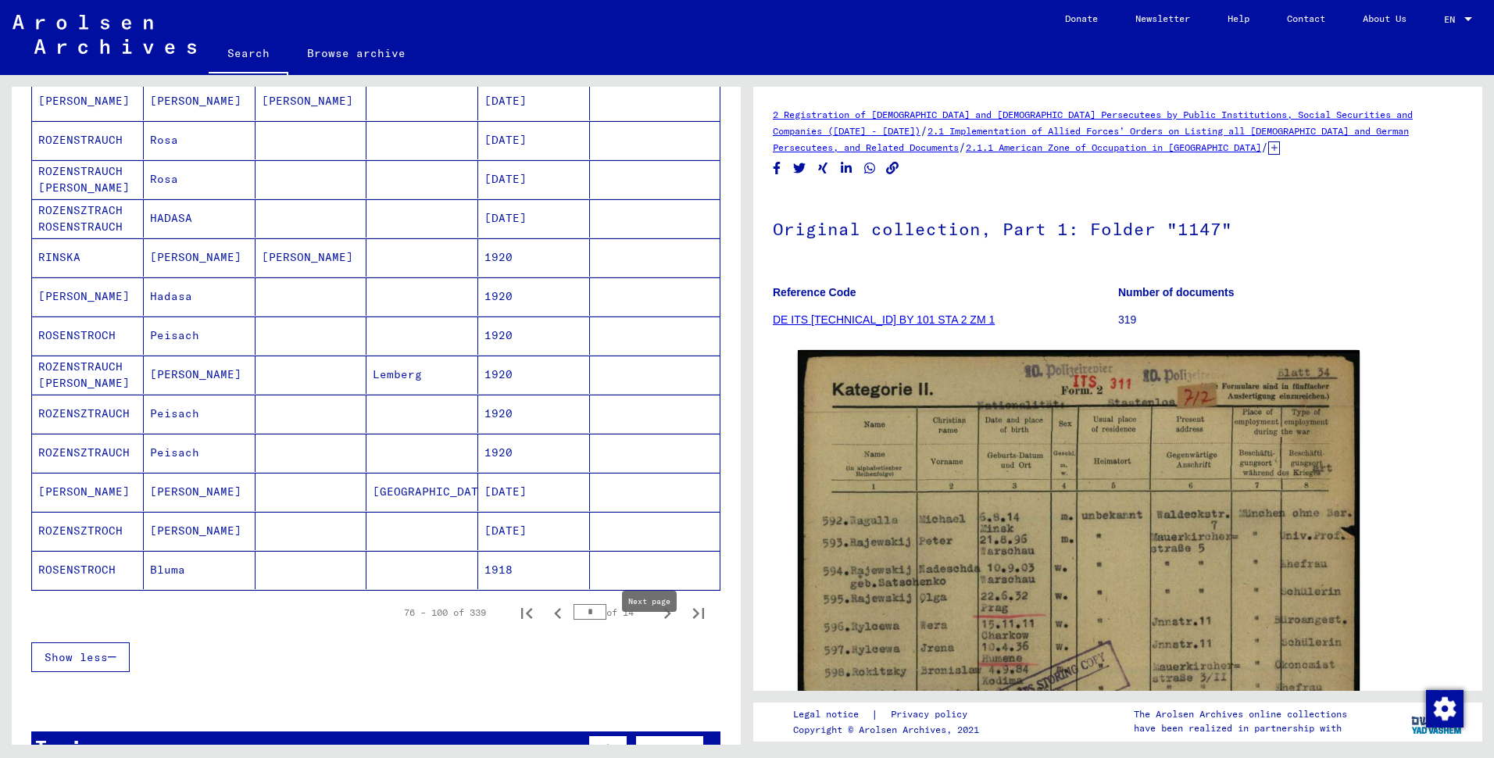
click at [657, 625] on icon "Next page" at bounding box center [668, 614] width 22 height 22
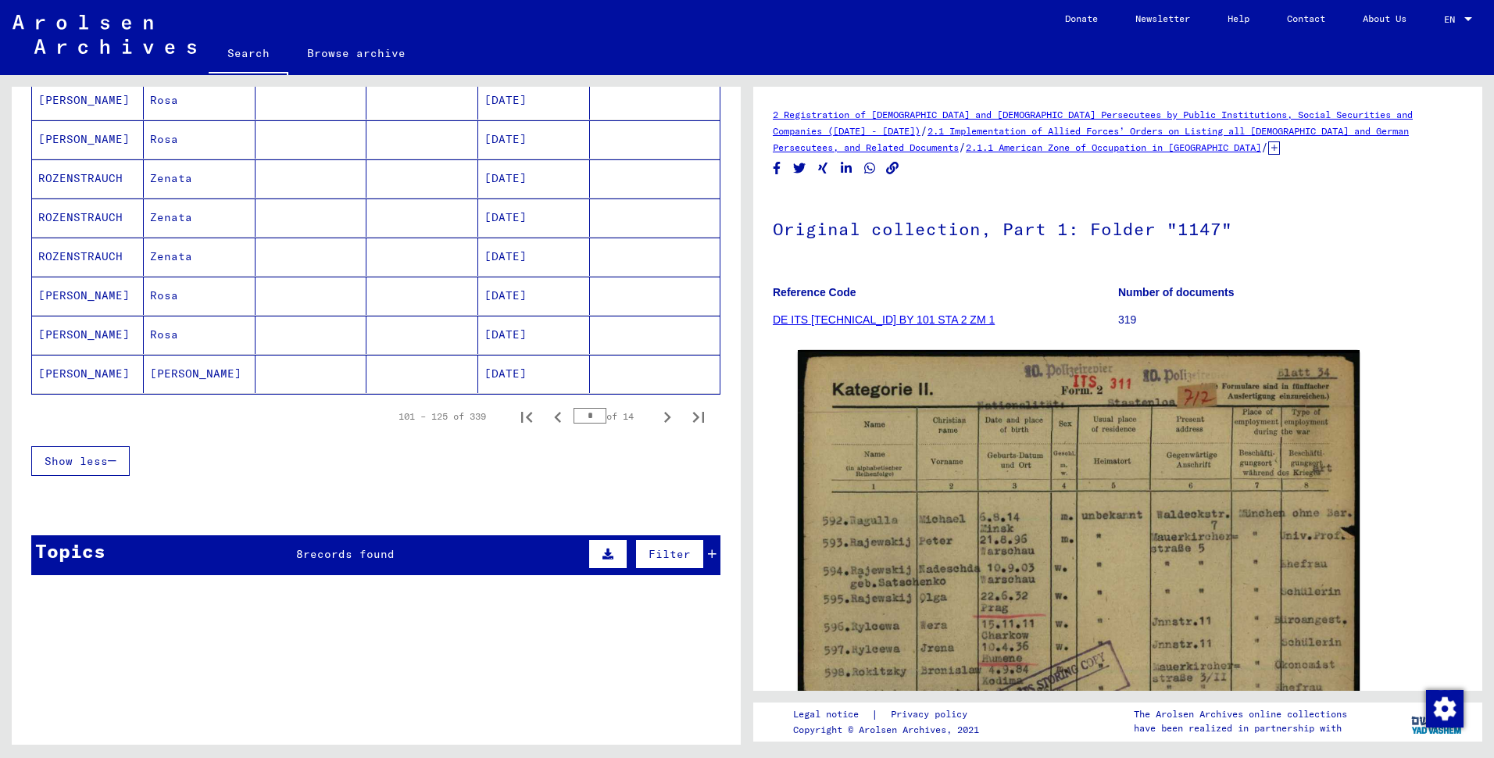
scroll to position [938, 0]
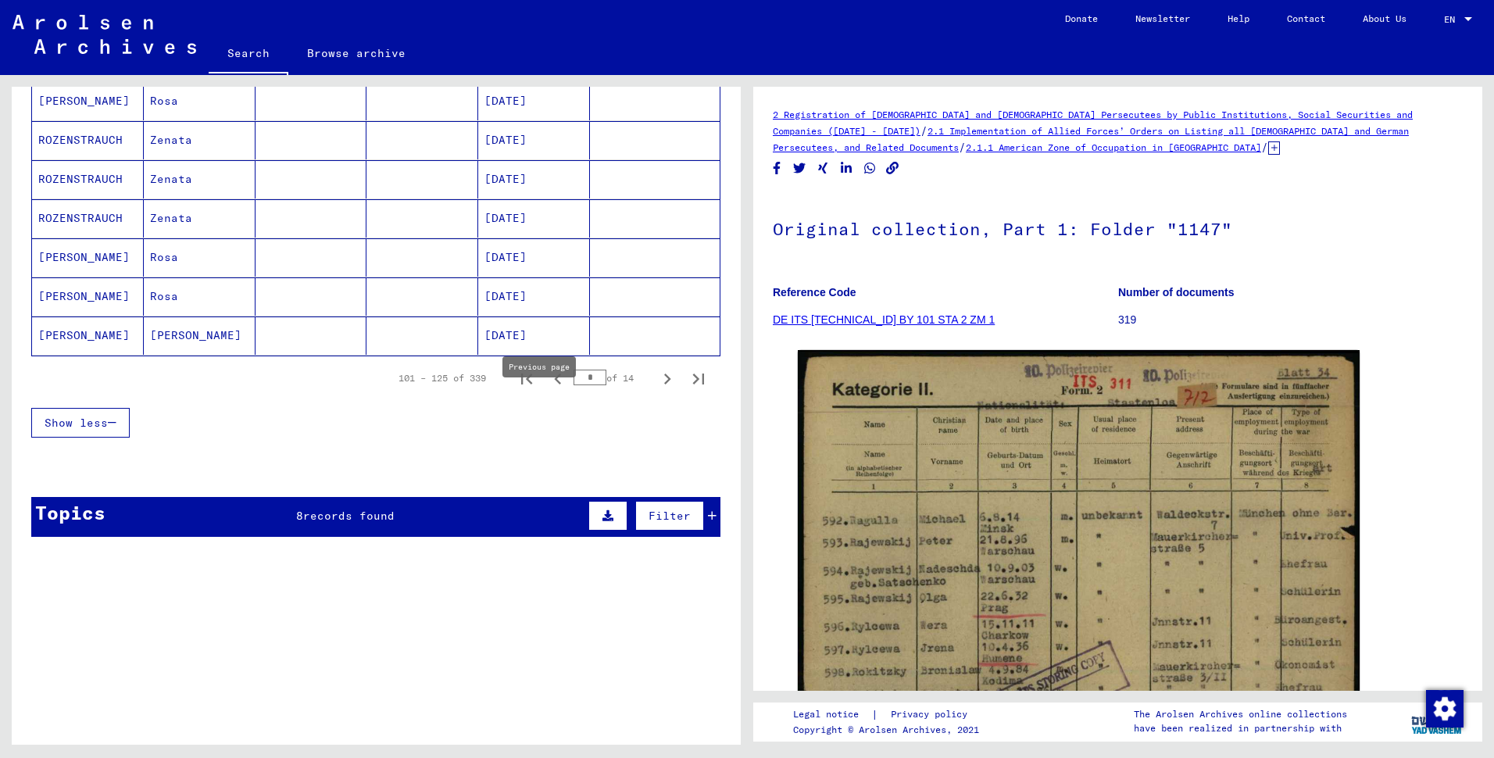
click at [554, 385] on icon "Previous page" at bounding box center [557, 379] width 7 height 11
type input "*"
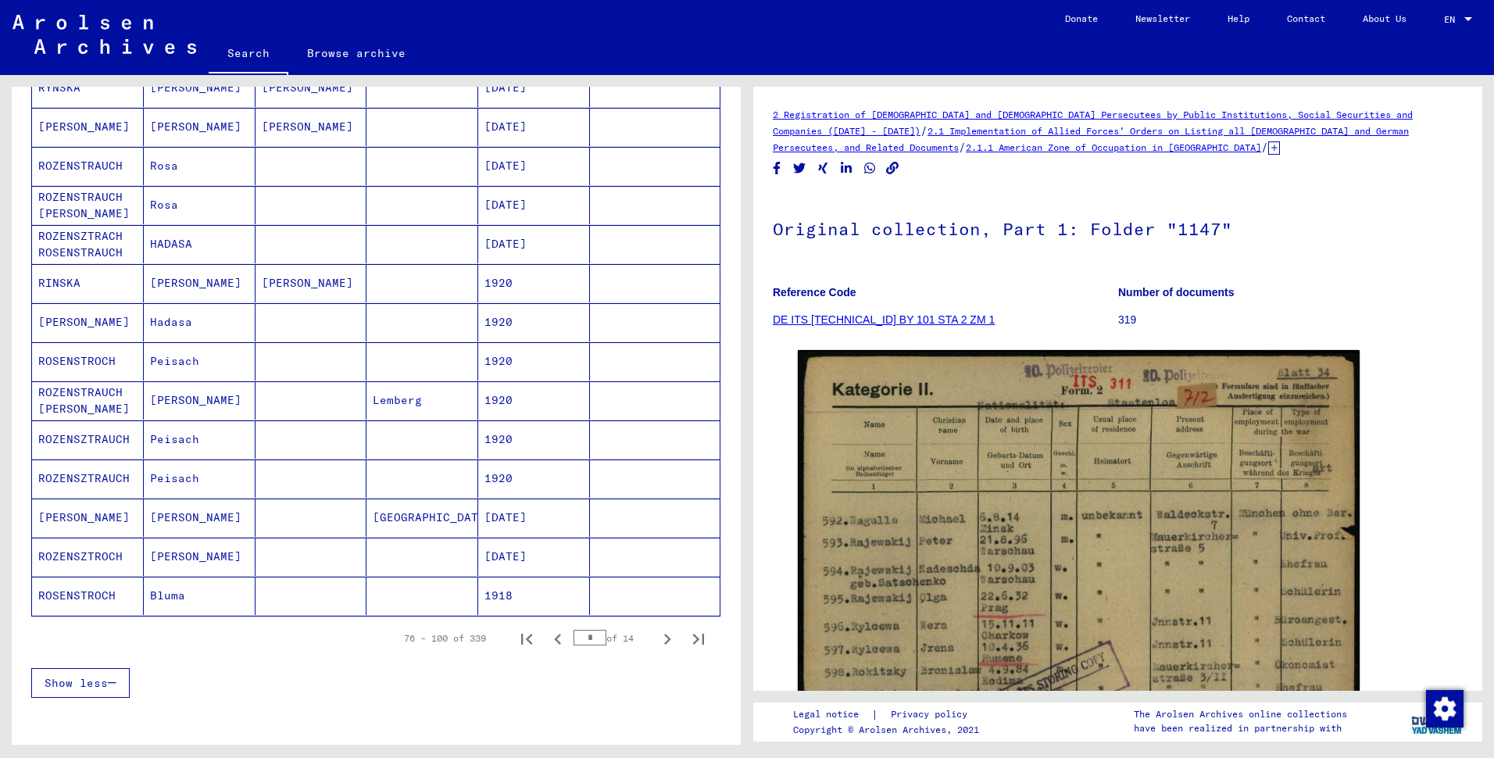
scroll to position [703, 0]
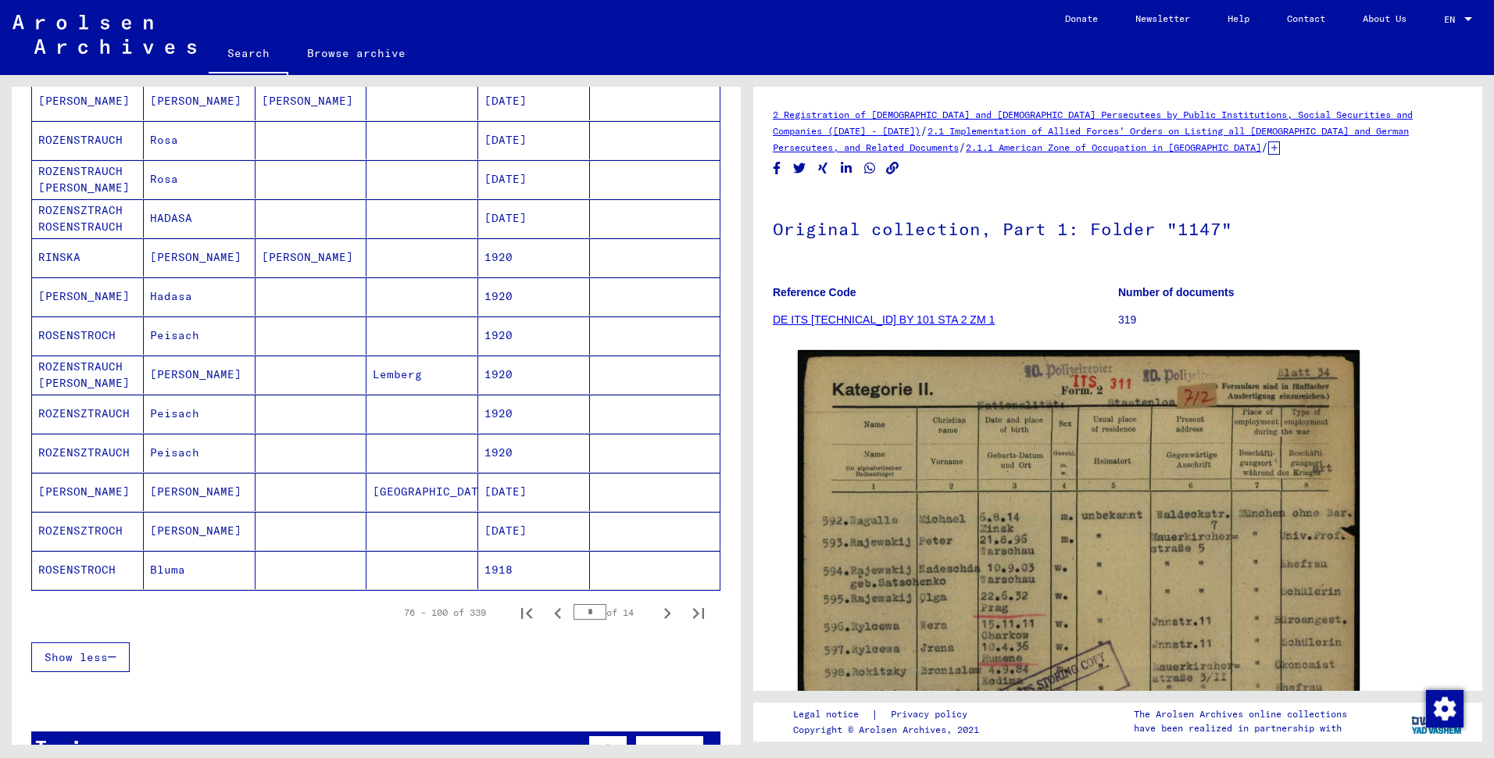
click at [94, 316] on mat-cell "[PERSON_NAME]" at bounding box center [88, 296] width 112 height 38
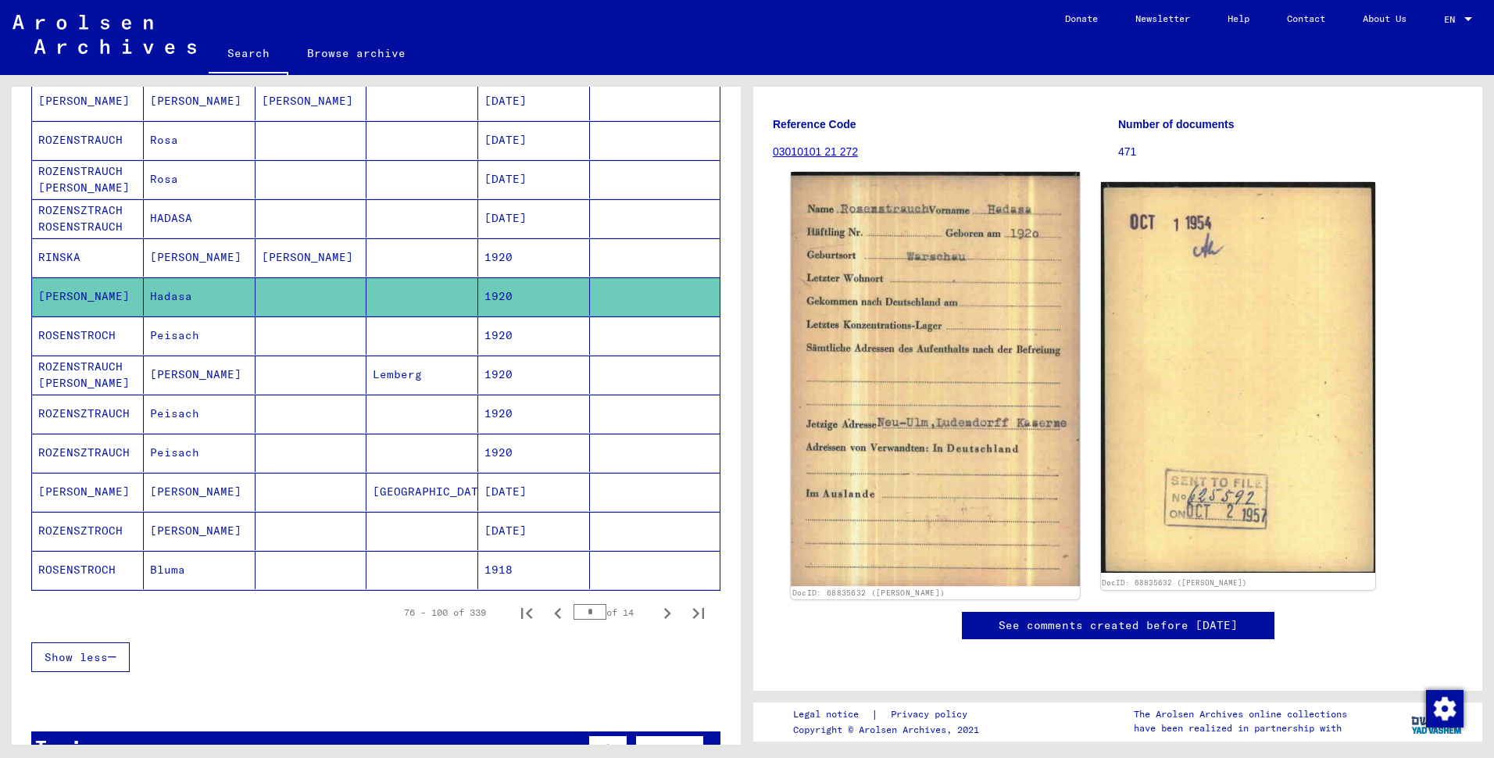
scroll to position [156, 0]
